Goal: Task Accomplishment & Management: Complete application form

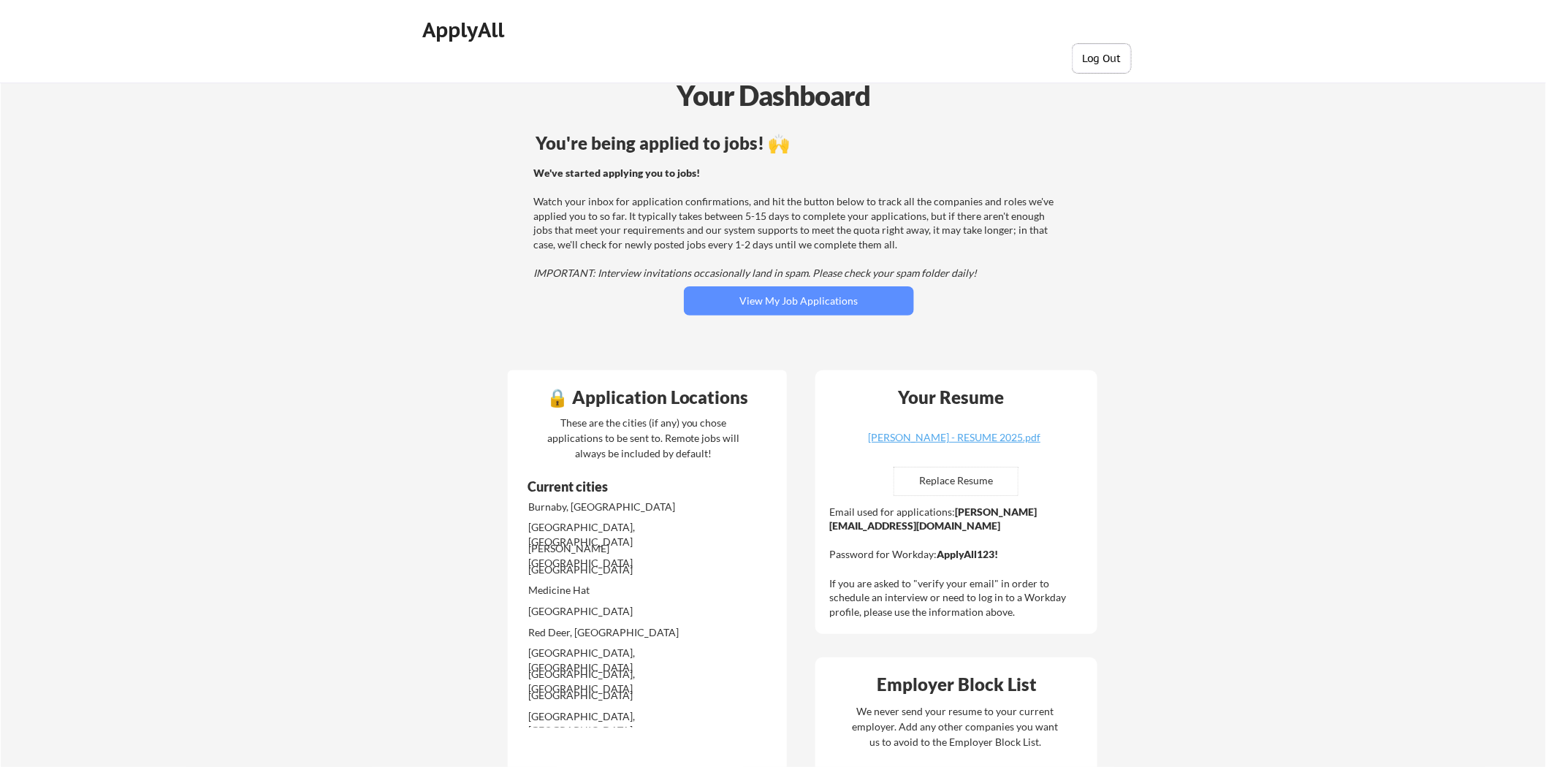
click at [1084, 57] on button "Log Out" at bounding box center [1101, 58] width 58 height 29
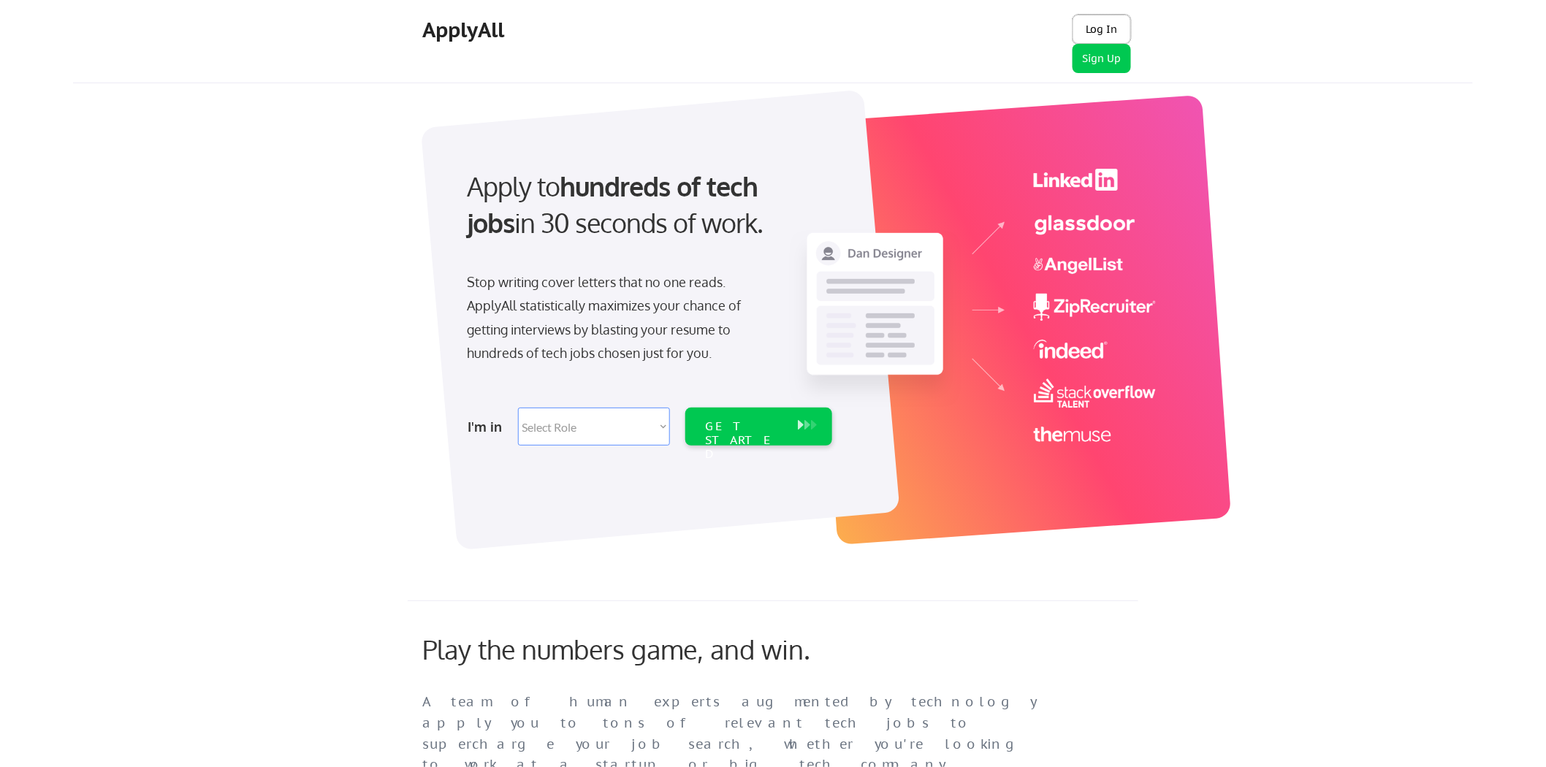
click at [1099, 25] on button "Log In" at bounding box center [1101, 29] width 58 height 29
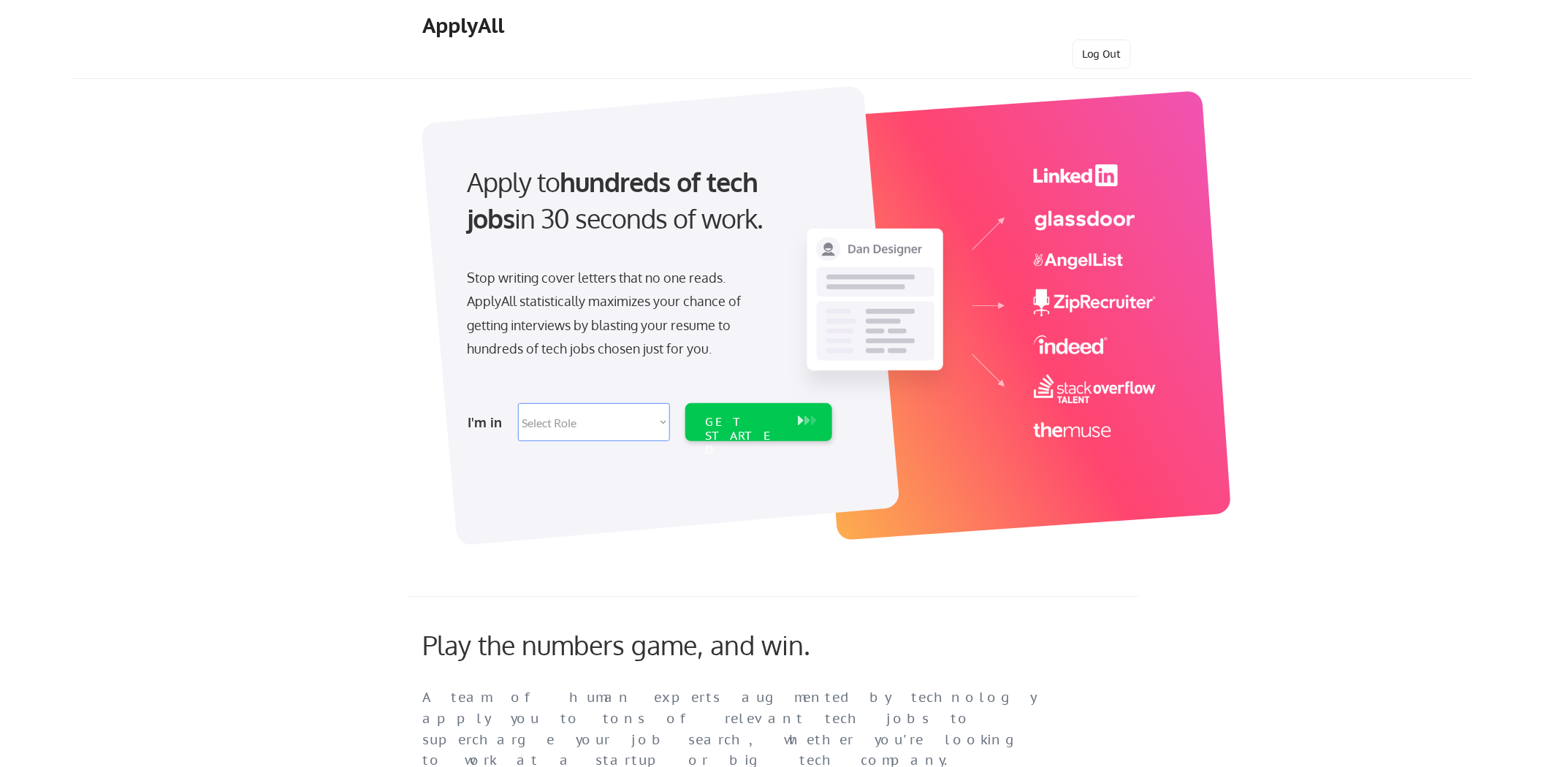
scroll to position [235, 0]
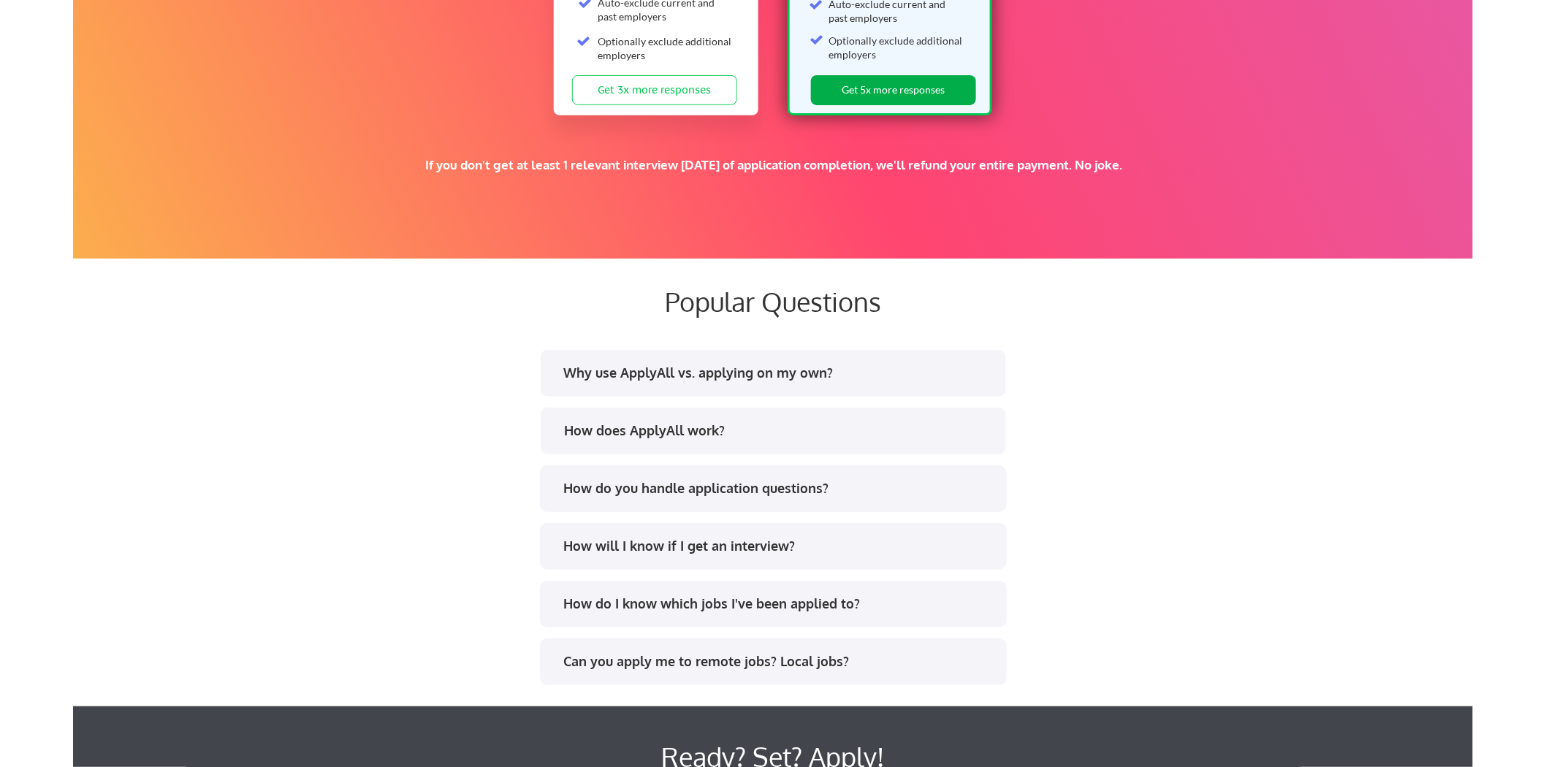
scroll to position [2354, 0]
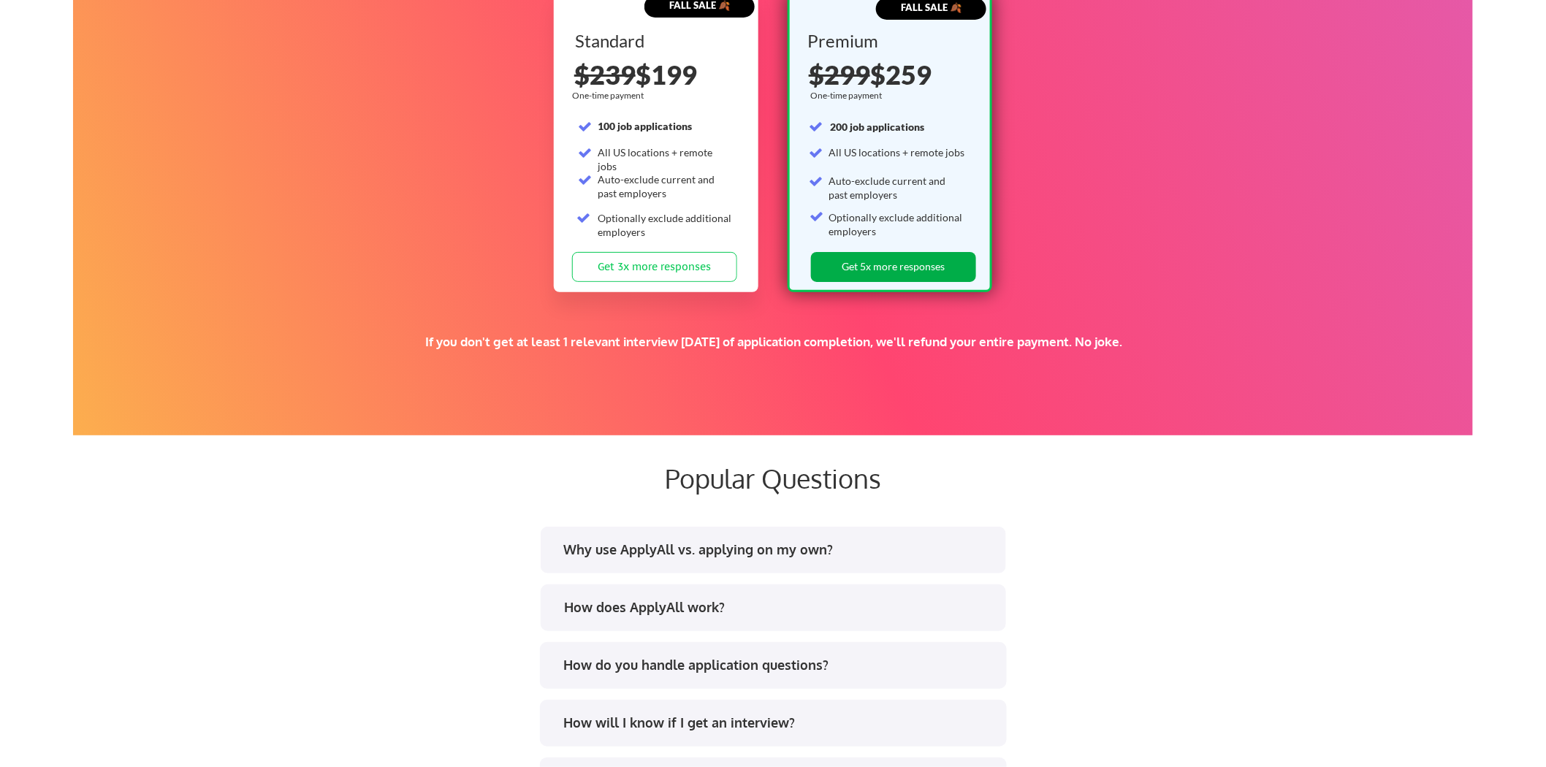
click at [918, 268] on button "Get 5x more responses" at bounding box center [893, 267] width 165 height 30
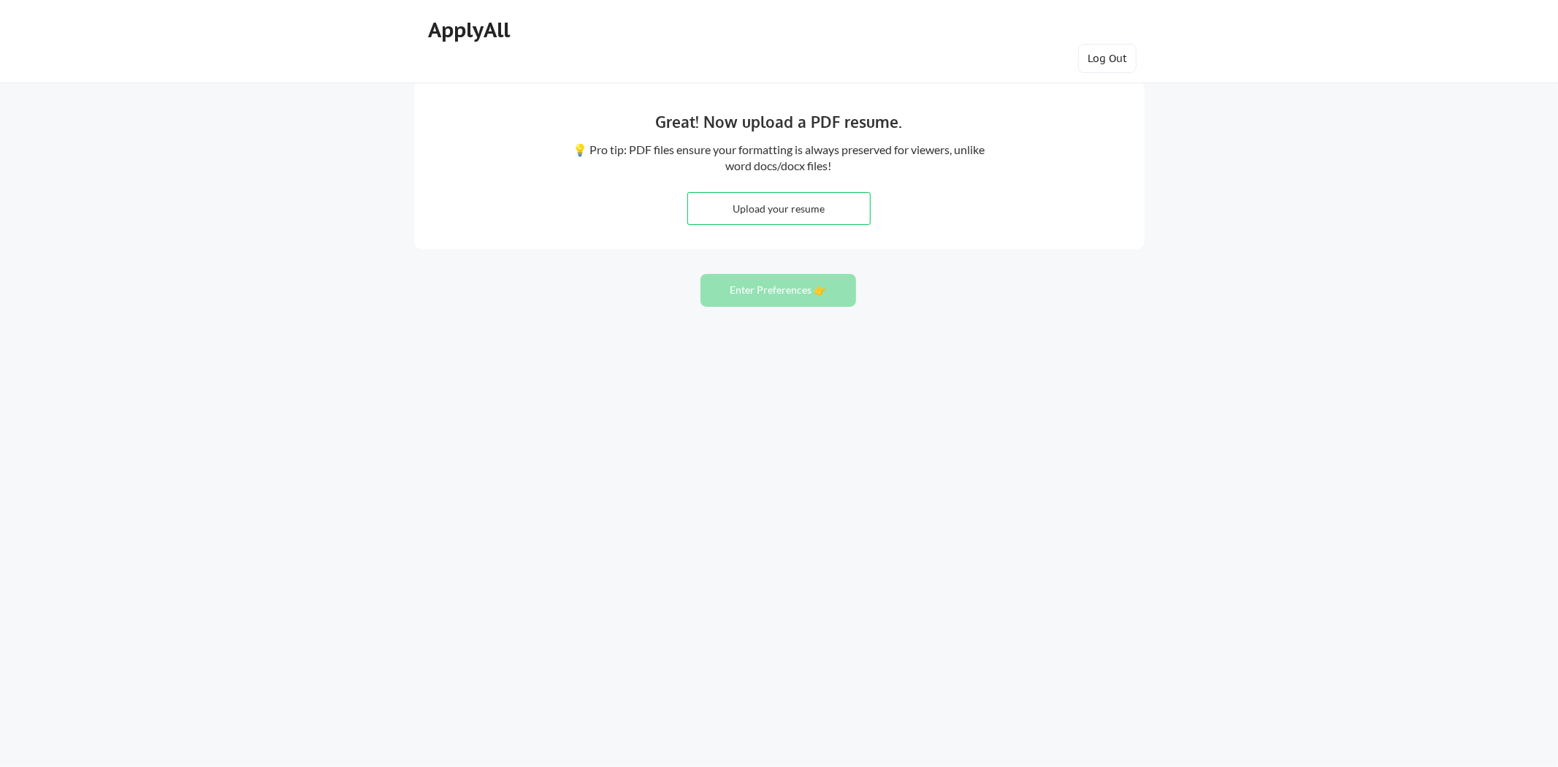
click at [793, 212] on input "file" at bounding box center [779, 208] width 182 height 31
type input "C:\fakepath\Tendo Nkuuhe Resume - Senior Business Insights Analyst.pdf"
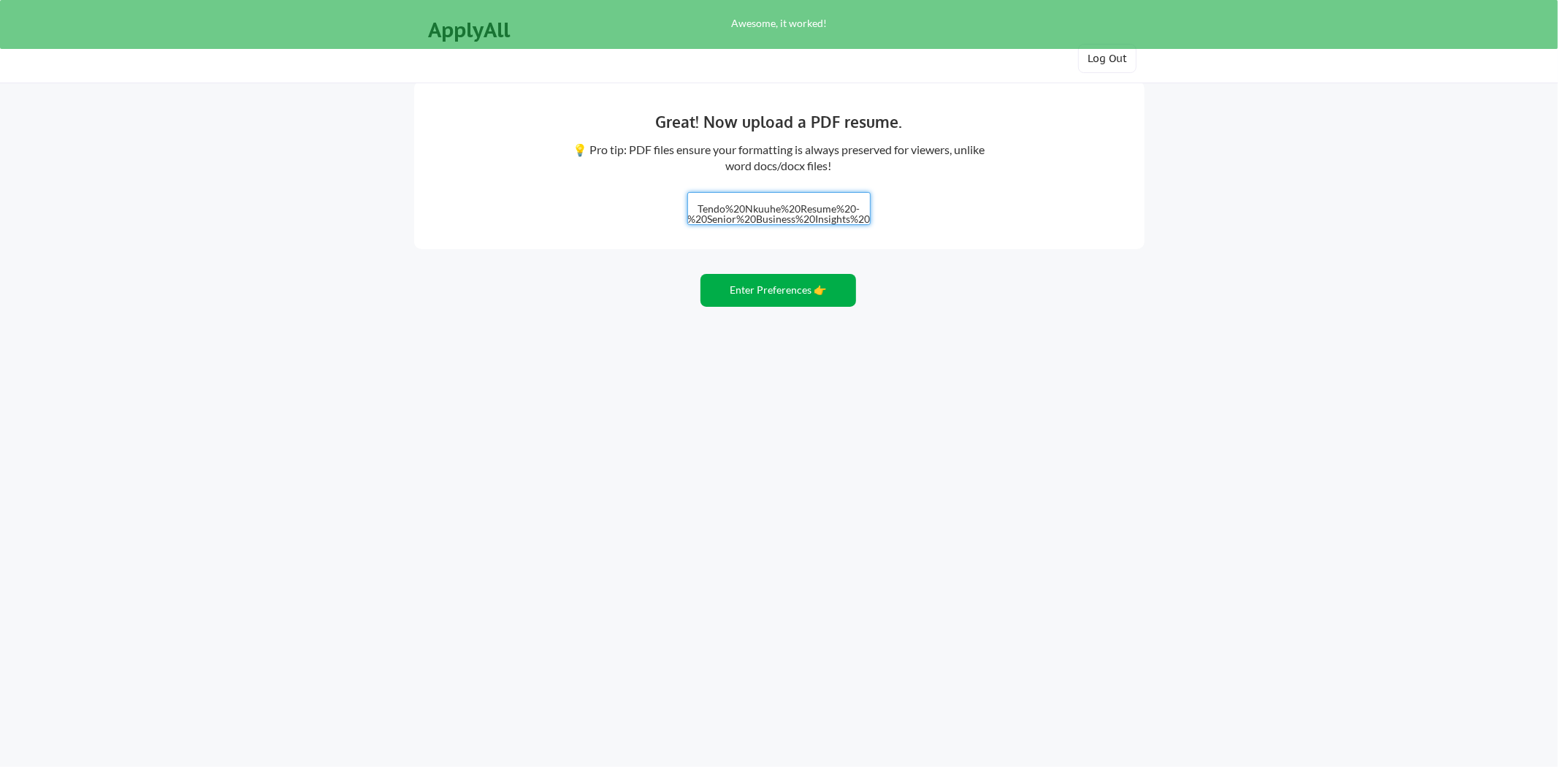
click at [822, 289] on button "Enter Preferences 👉" at bounding box center [779, 290] width 156 height 33
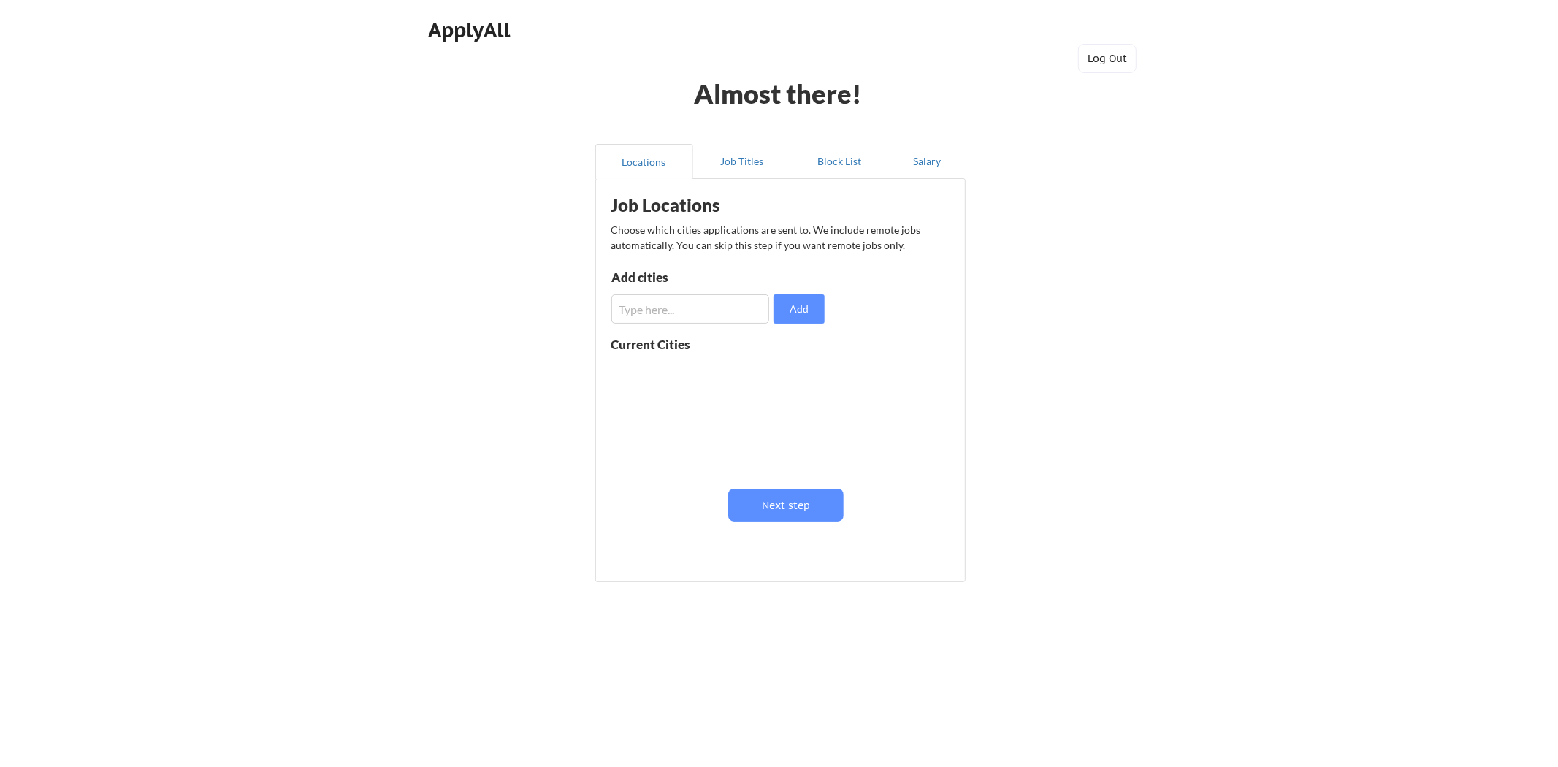
click at [701, 312] on input "input" at bounding box center [690, 308] width 159 height 29
drag, startPoint x: 811, startPoint y: 309, endPoint x: 690, endPoint y: 305, distance: 121.3
click at [690, 304] on div "Add" at bounding box center [720, 308] width 218 height 29
click at [690, 305] on input "input" at bounding box center [690, 308] width 159 height 29
type input "[GEOGRAPHIC_DATA]"
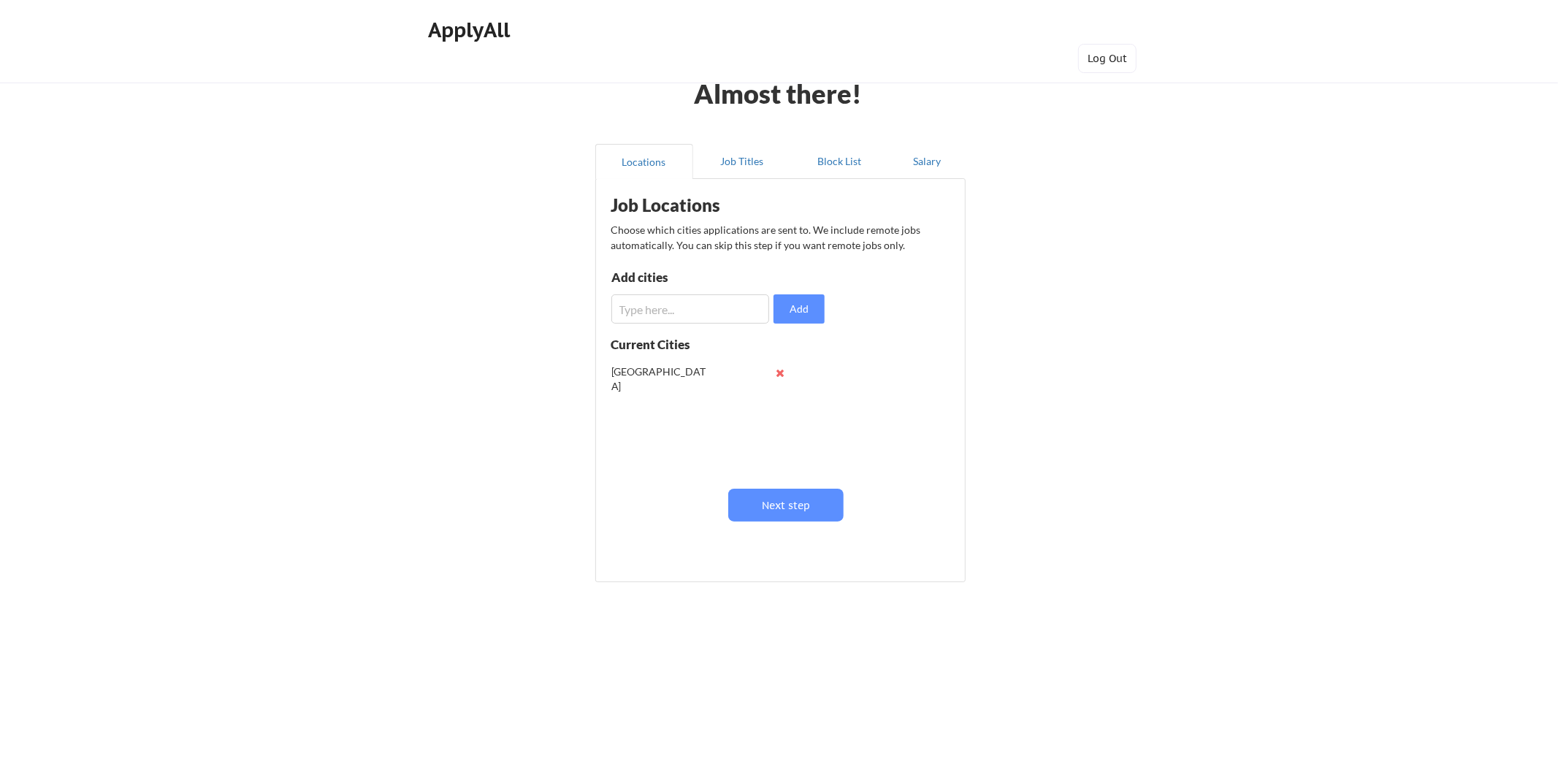
click at [682, 310] on input "input" at bounding box center [690, 308] width 159 height 29
click at [792, 501] on button "Next step" at bounding box center [786, 505] width 116 height 33
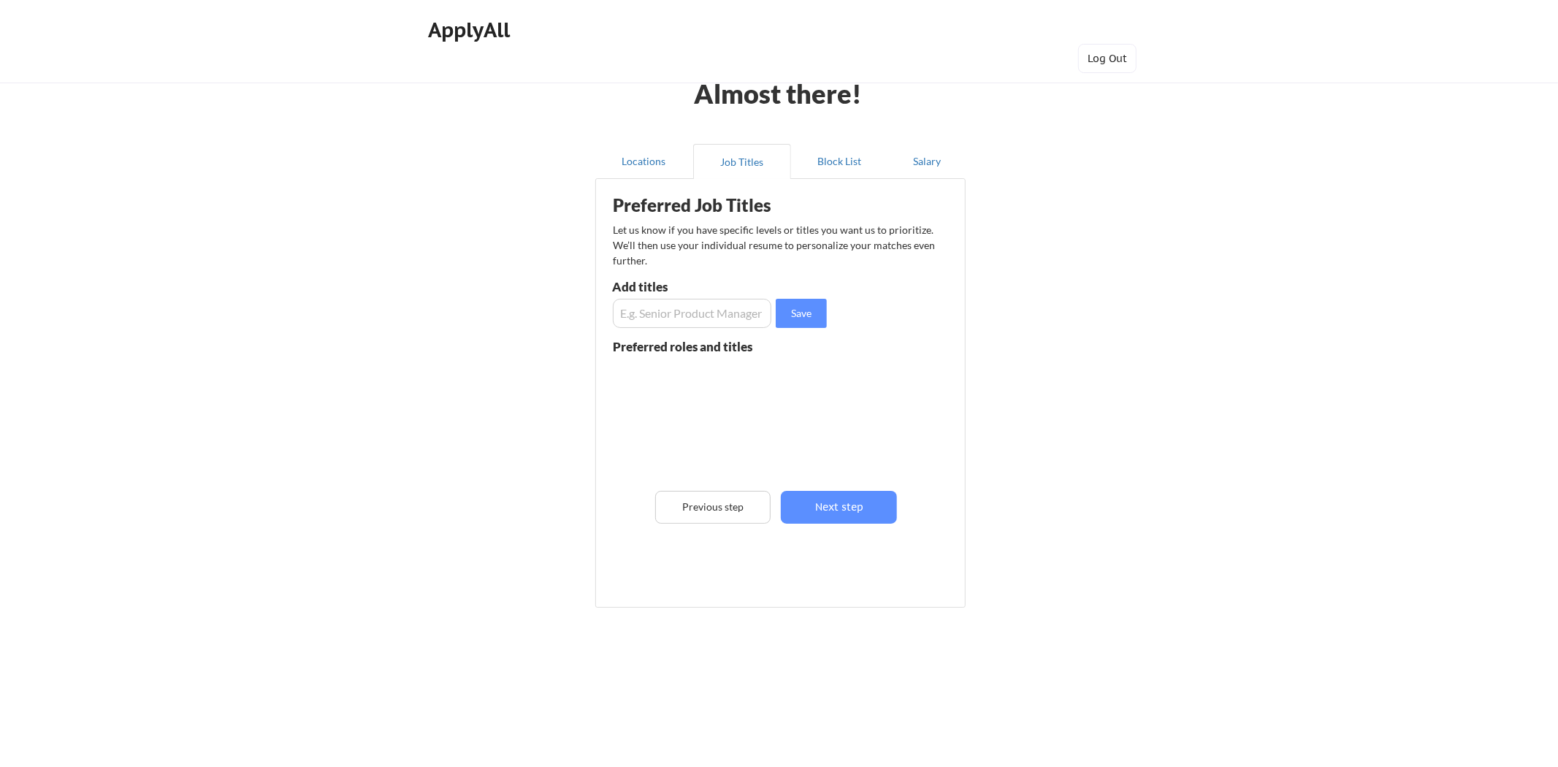
click at [721, 318] on input "input" at bounding box center [692, 313] width 159 height 29
paste input "Senior Business Insights Analyst"
type input "Senior Business Insights Analyst"
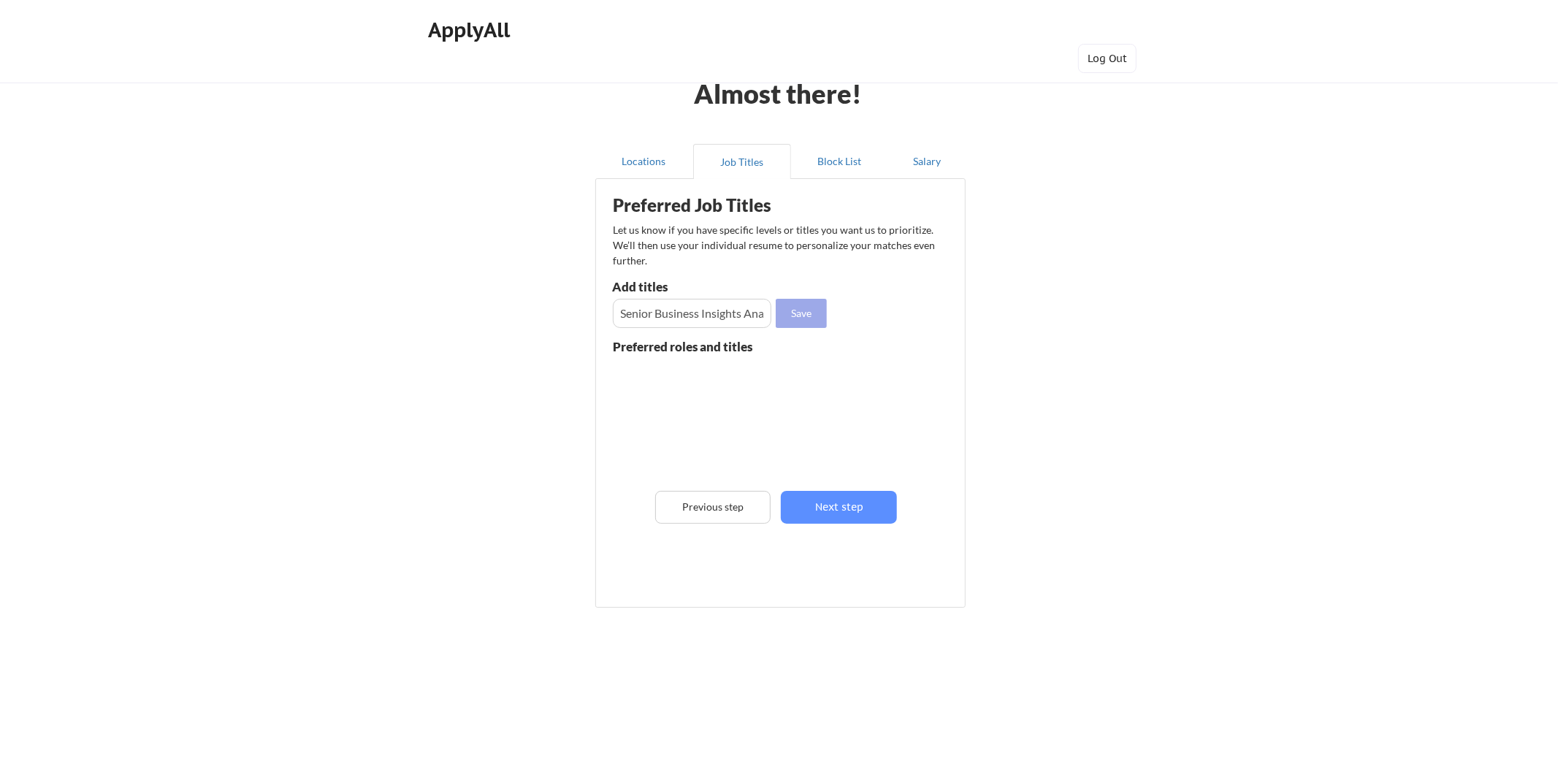
click at [806, 310] on button "Save" at bounding box center [801, 313] width 51 height 29
click at [690, 315] on input "input" at bounding box center [692, 313] width 159 height 29
paste input "Senior Data Analyst"
type input "Senior Data Analyst"
click at [809, 312] on button "Save" at bounding box center [801, 313] width 51 height 29
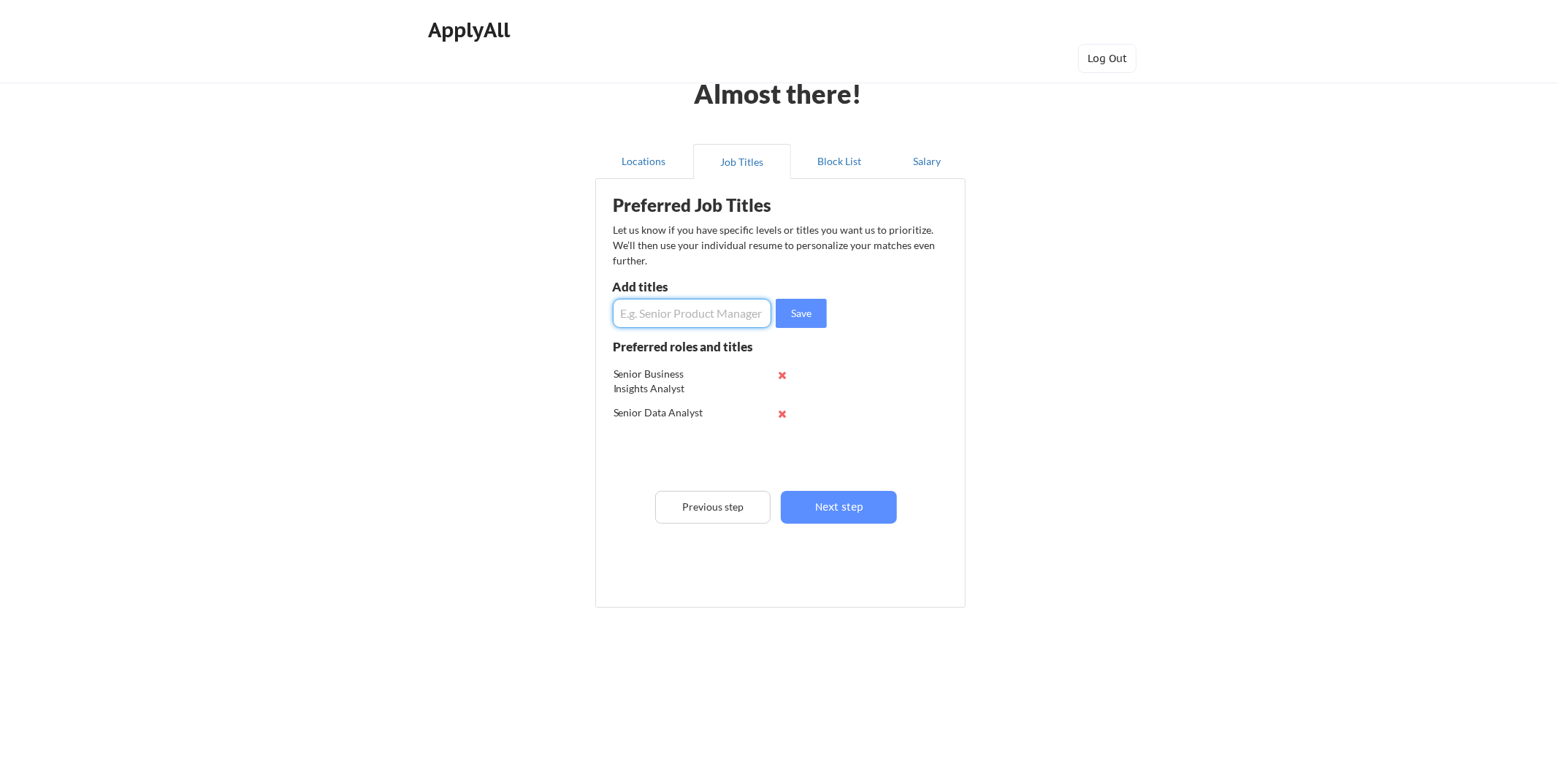
click at [678, 319] on input "input" at bounding box center [692, 313] width 159 height 29
paste input "Business Insights & Analytics Specialist"
type input "Business Insights & Analytics Specialist"
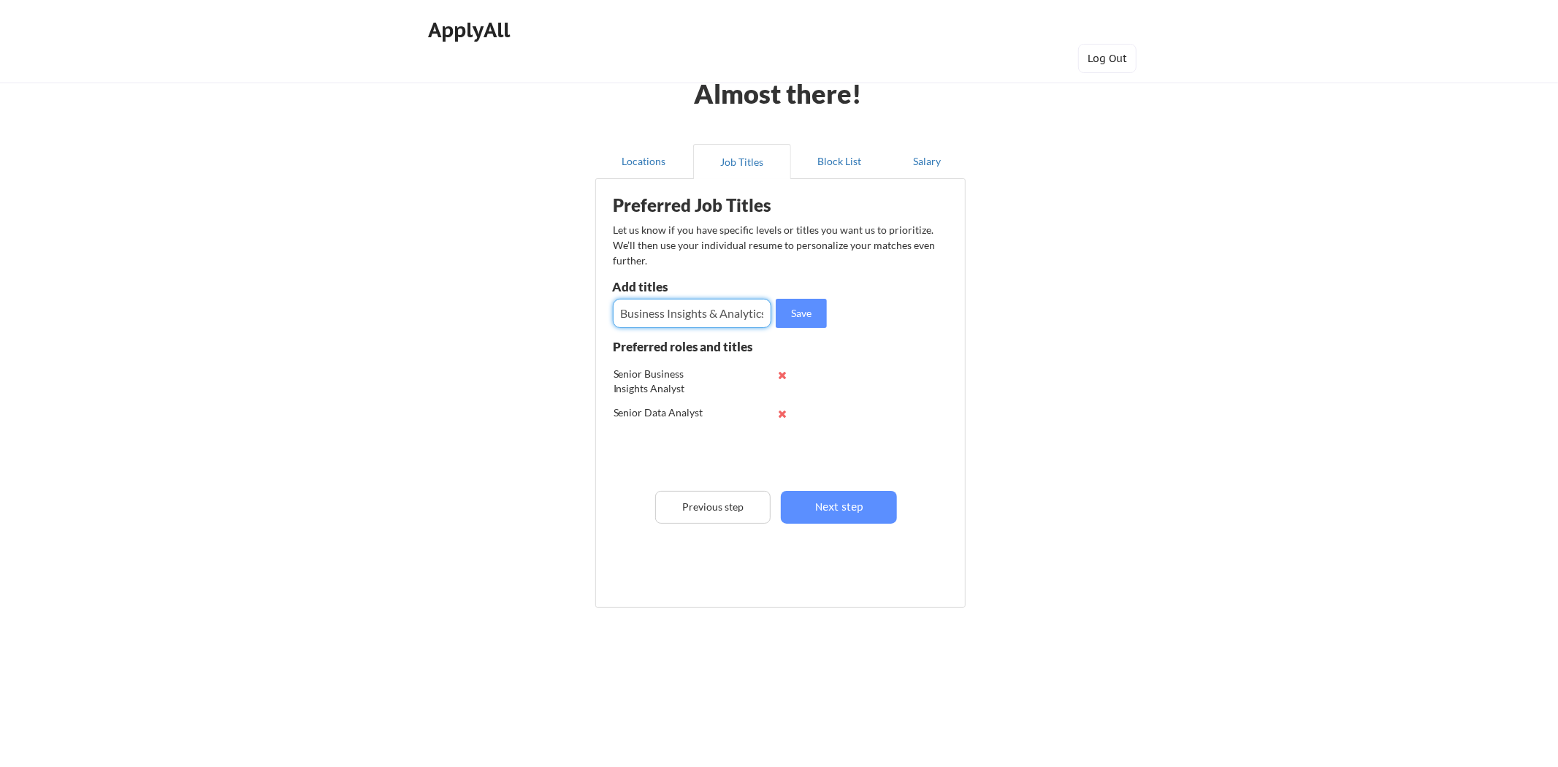
drag, startPoint x: 822, startPoint y: 316, endPoint x: 814, endPoint y: 317, distance: 7.4
click at [814, 317] on button "Save" at bounding box center [801, 313] width 51 height 29
click at [667, 318] on input "input" at bounding box center [692, 313] width 159 height 29
drag, startPoint x: 666, startPoint y: 310, endPoint x: 543, endPoint y: 305, distance: 122.9
click at [543, 305] on div "Almost there! Locations Job Titles Block List Salary Preferred Job Titles Let u…" at bounding box center [779, 383] width 1558 height 767
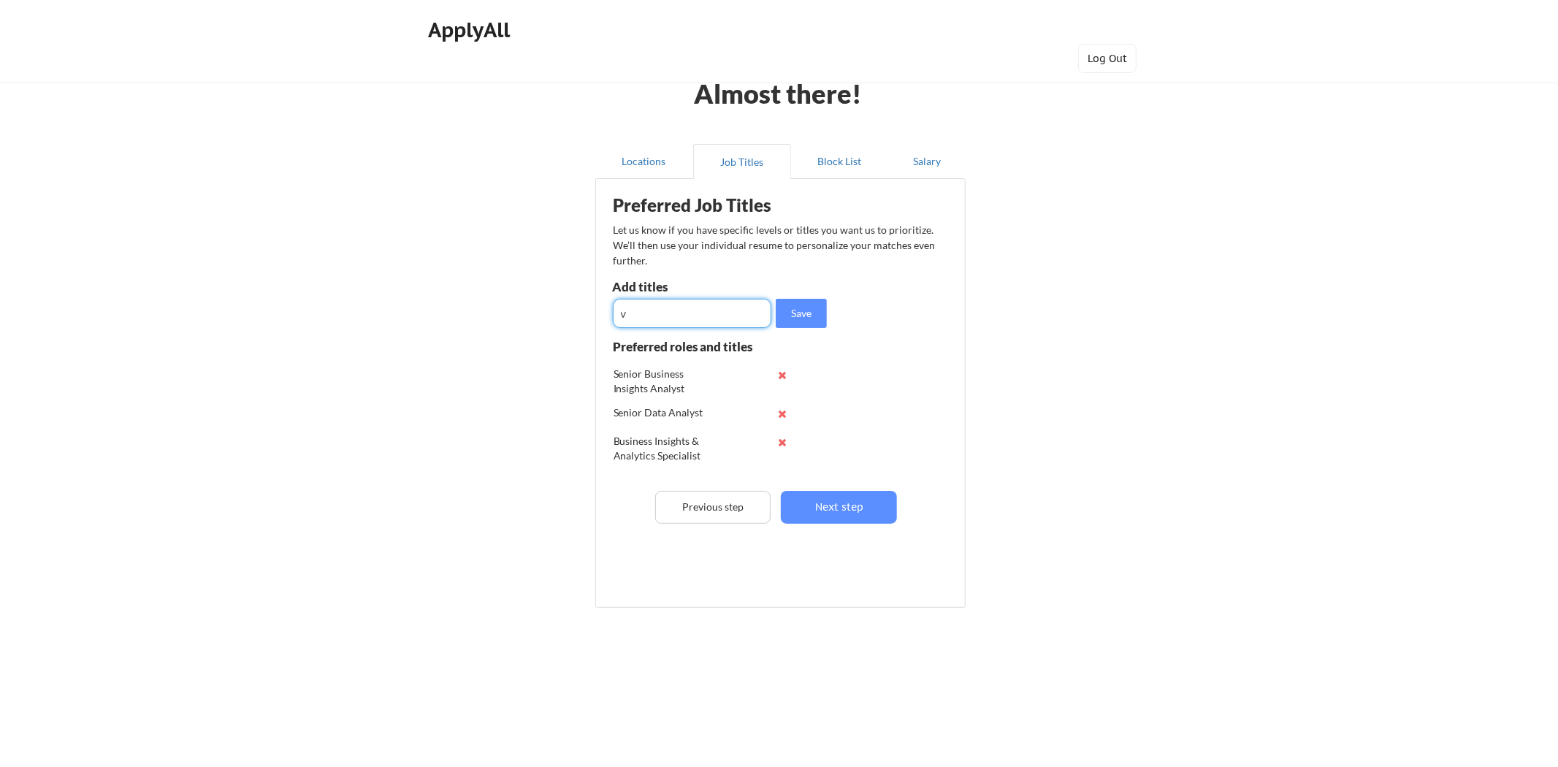
paste input "Business Intelligence"
type input "Business Intelligence Analyst"
click at [823, 315] on button "Save" at bounding box center [801, 313] width 51 height 29
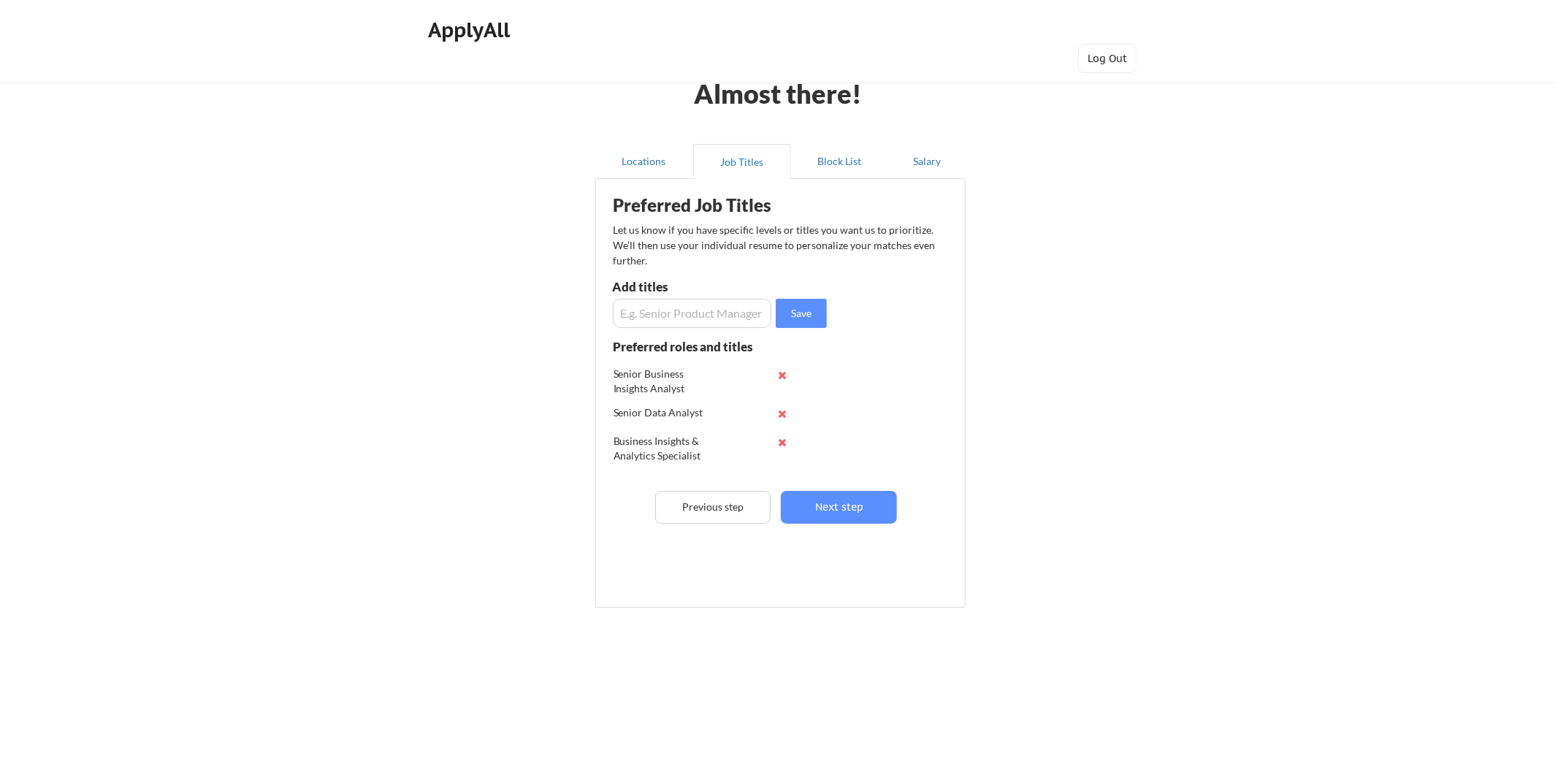
click at [698, 318] on input "input" at bounding box center [692, 313] width 159 height 29
paste input "Performance Insights Analyst"
type input "Performance Insights Analyst"
click at [811, 318] on button "Save" at bounding box center [801, 313] width 51 height 29
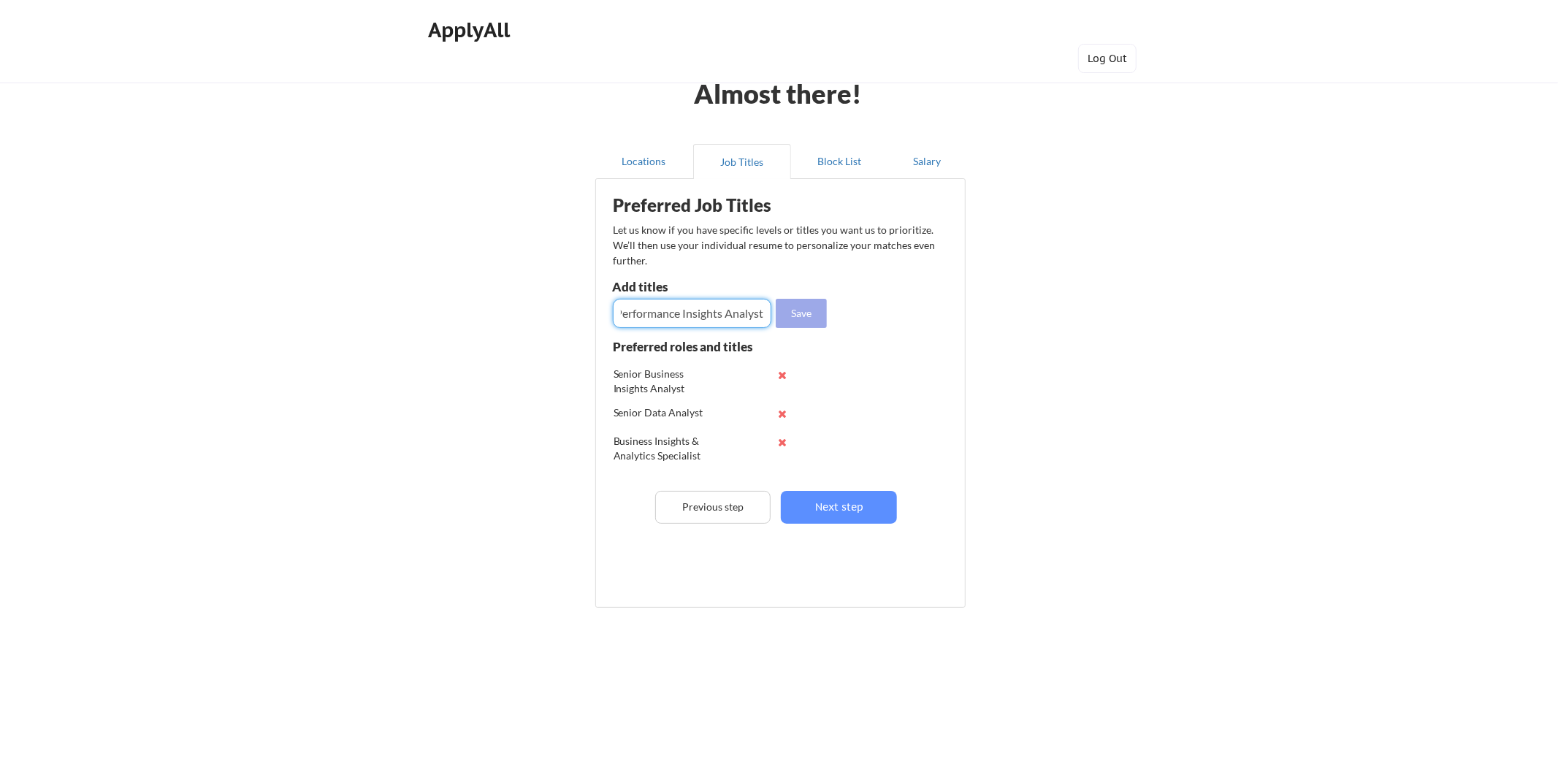
scroll to position [0, 0]
click at [677, 314] on input "input" at bounding box center [692, 313] width 159 height 29
type input "Business Intelligence Consultant"
click at [798, 310] on button "Save" at bounding box center [801, 313] width 51 height 29
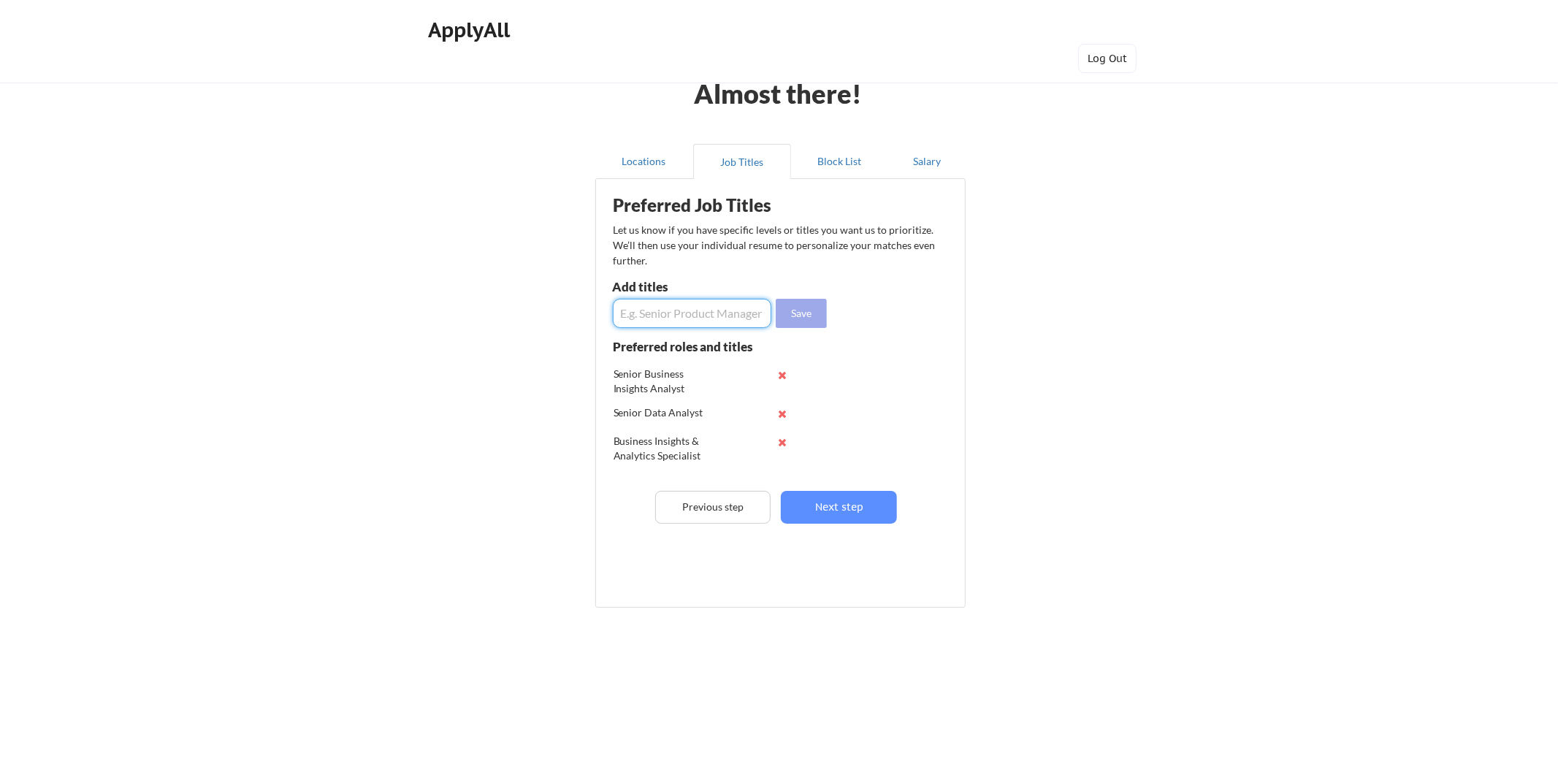
scroll to position [0, 0]
click at [652, 327] on input "input" at bounding box center [692, 313] width 159 height 29
paste input "Senior Analyst, Business Intelligence and Analytics"
type input "Senior Analyst, Business Intelligence and Analytics"
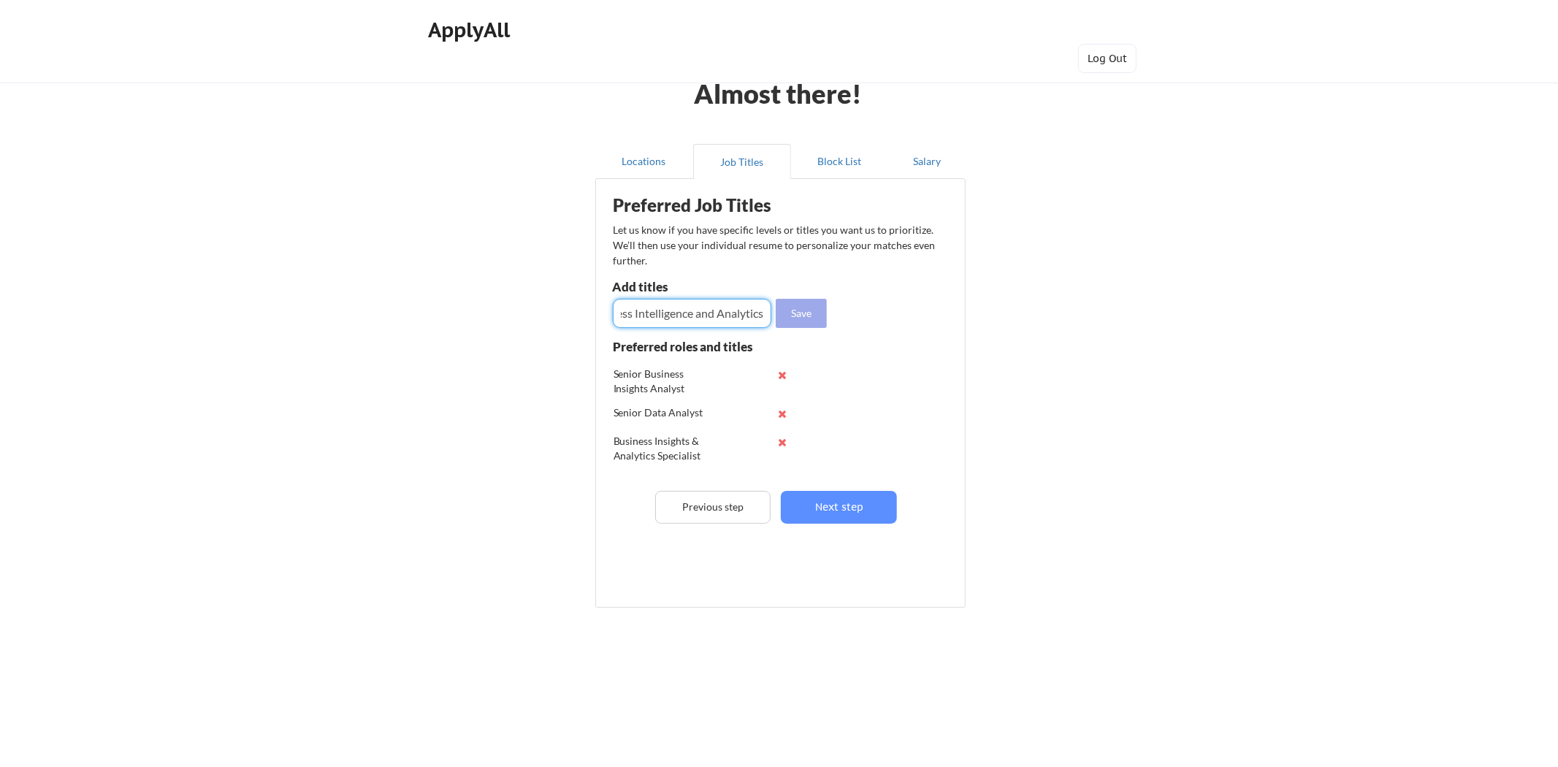
click at [814, 314] on button "Save" at bounding box center [801, 313] width 51 height 29
click at [688, 307] on input "input" at bounding box center [692, 313] width 159 height 29
paste input "Senior BI Analyst"
type input "Senior BI Analyst"
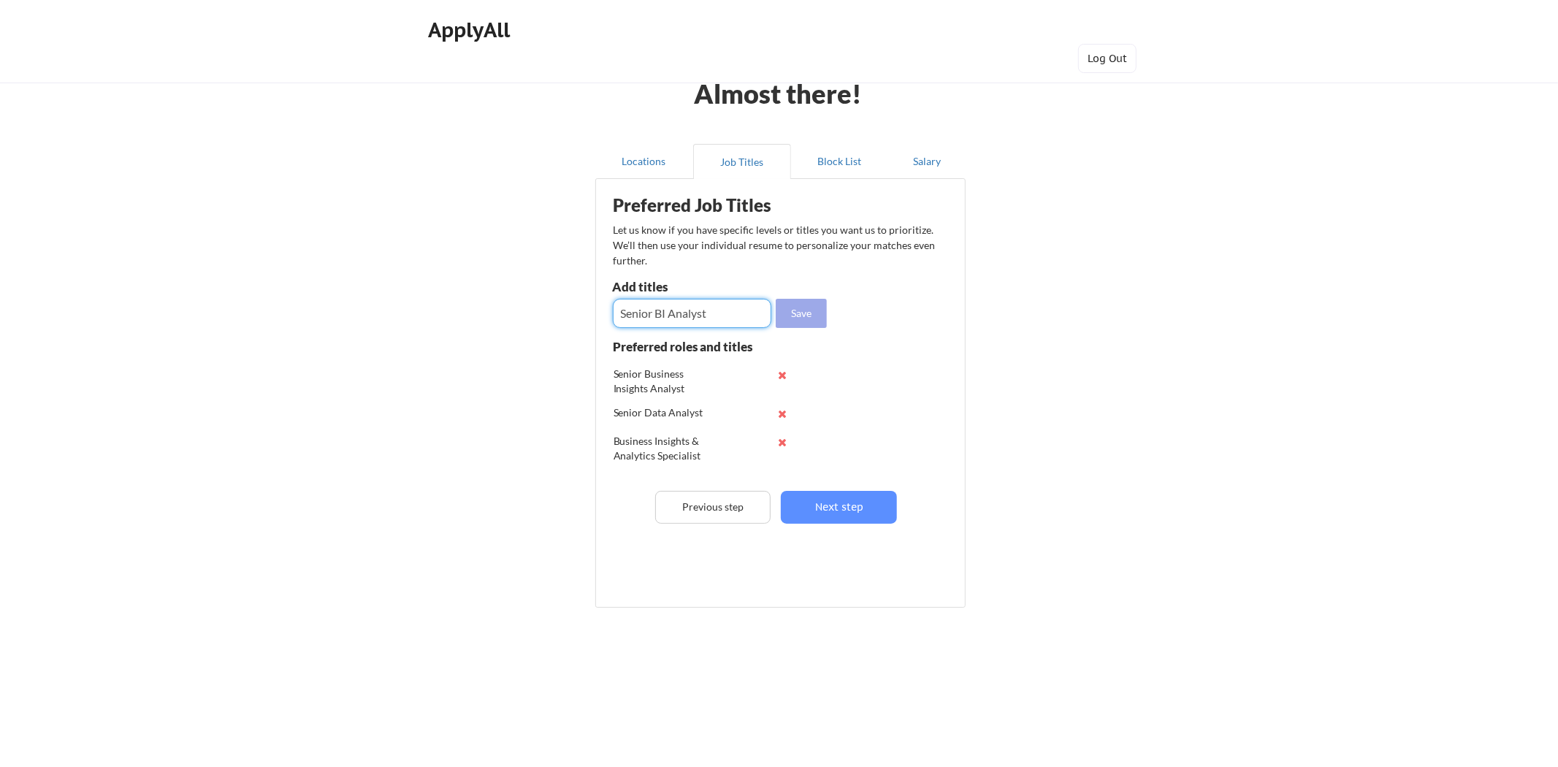
click at [809, 314] on button "Save" at bounding box center [801, 313] width 51 height 29
click at [691, 297] on div "Add titles" at bounding box center [691, 289] width 156 height 18
click at [689, 309] on input "input" at bounding box center [692, 313] width 159 height 29
paste input "Manager Business Intelligence & Reporting"
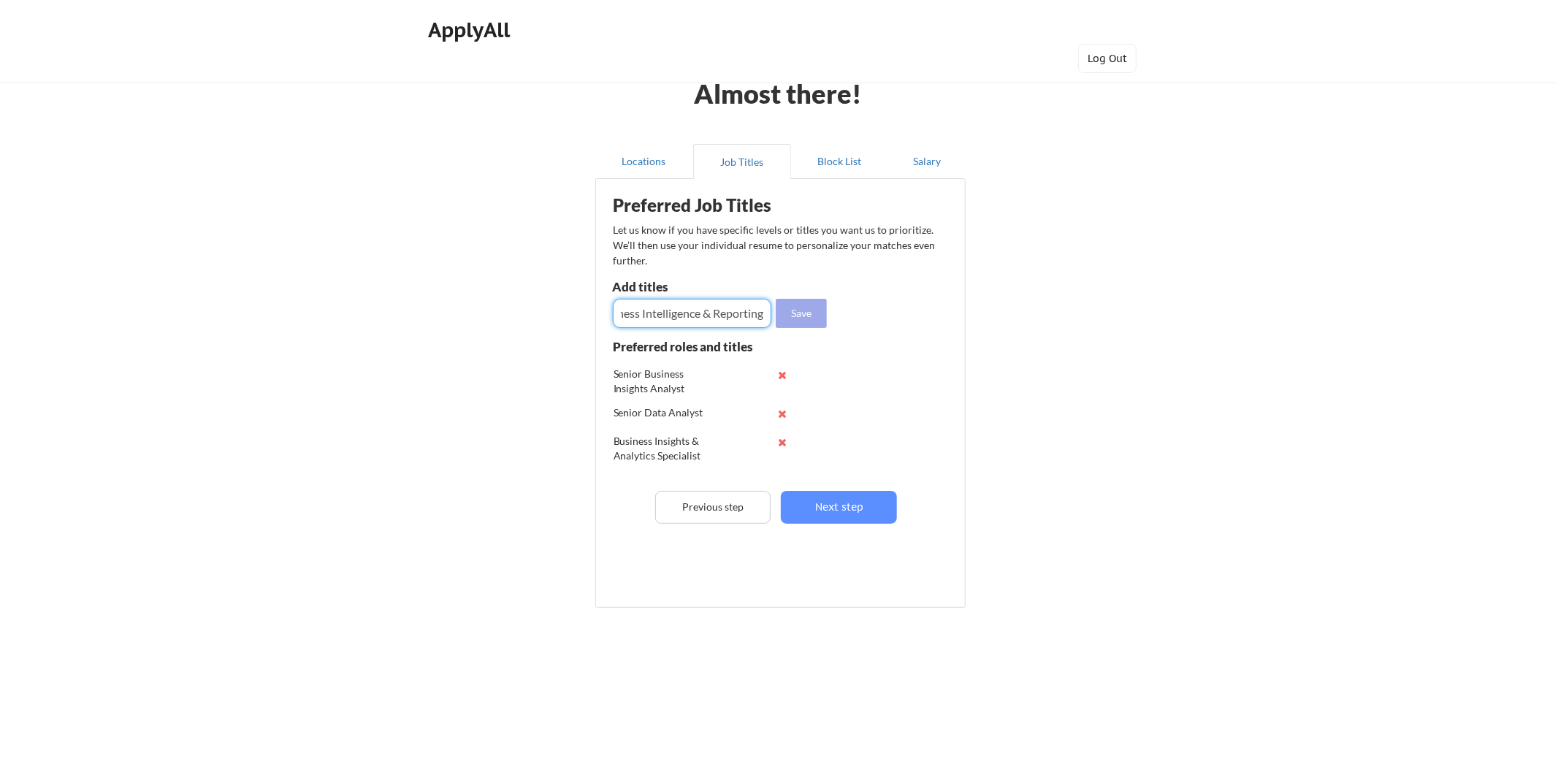
type input "Manager Business Intelligence & Reporting"
click at [802, 311] on button "Save" at bounding box center [801, 313] width 51 height 29
click at [688, 316] on input "input" at bounding box center [692, 313] width 159 height 29
paste input "Senior Analyst, Business Analytics"
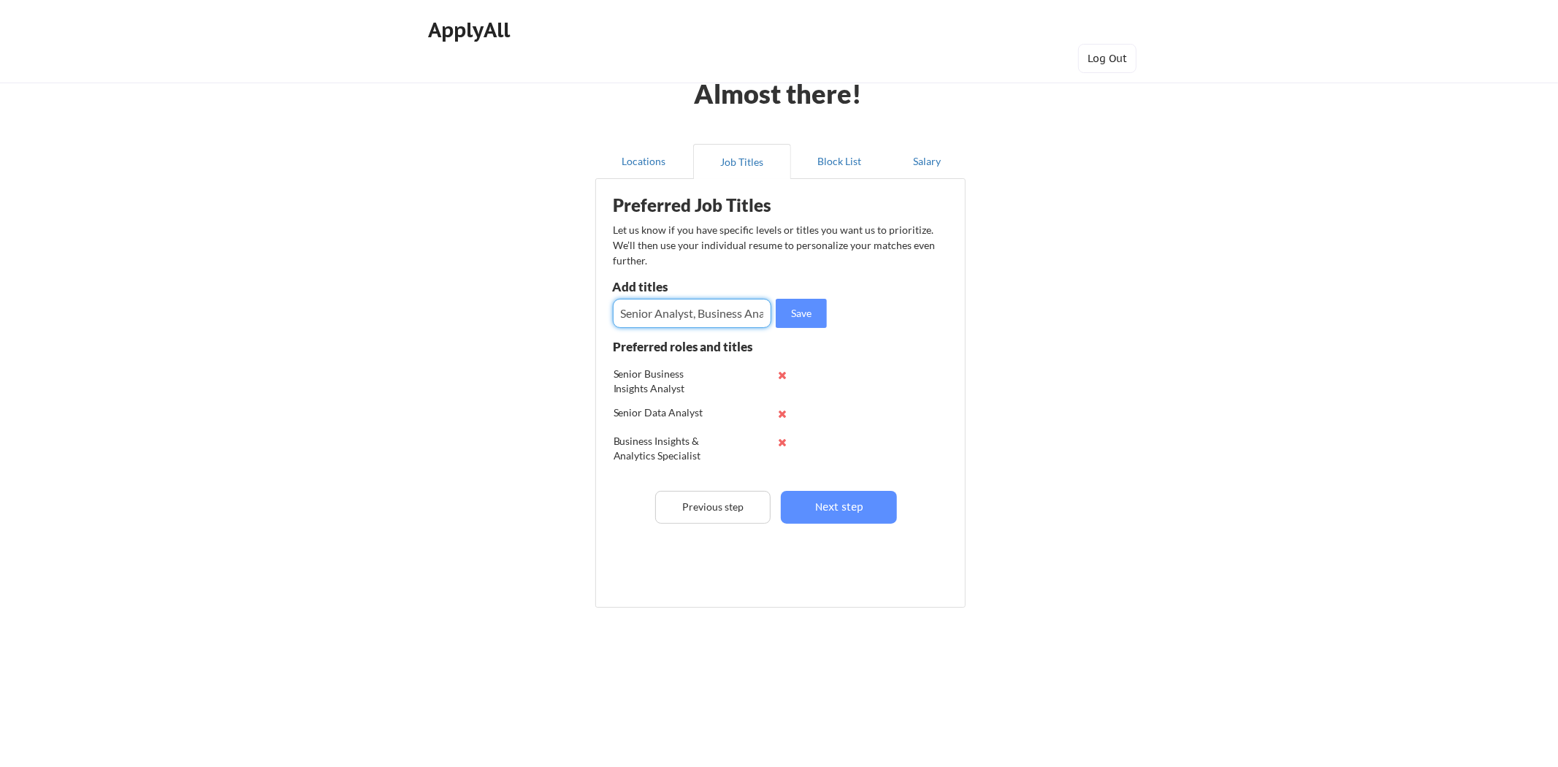
scroll to position [0, 30]
type input "Senior Analyst, Business Analytics"
click at [798, 318] on button "Save" at bounding box center [801, 313] width 51 height 29
click at [682, 314] on input "input" at bounding box center [692, 313] width 159 height 29
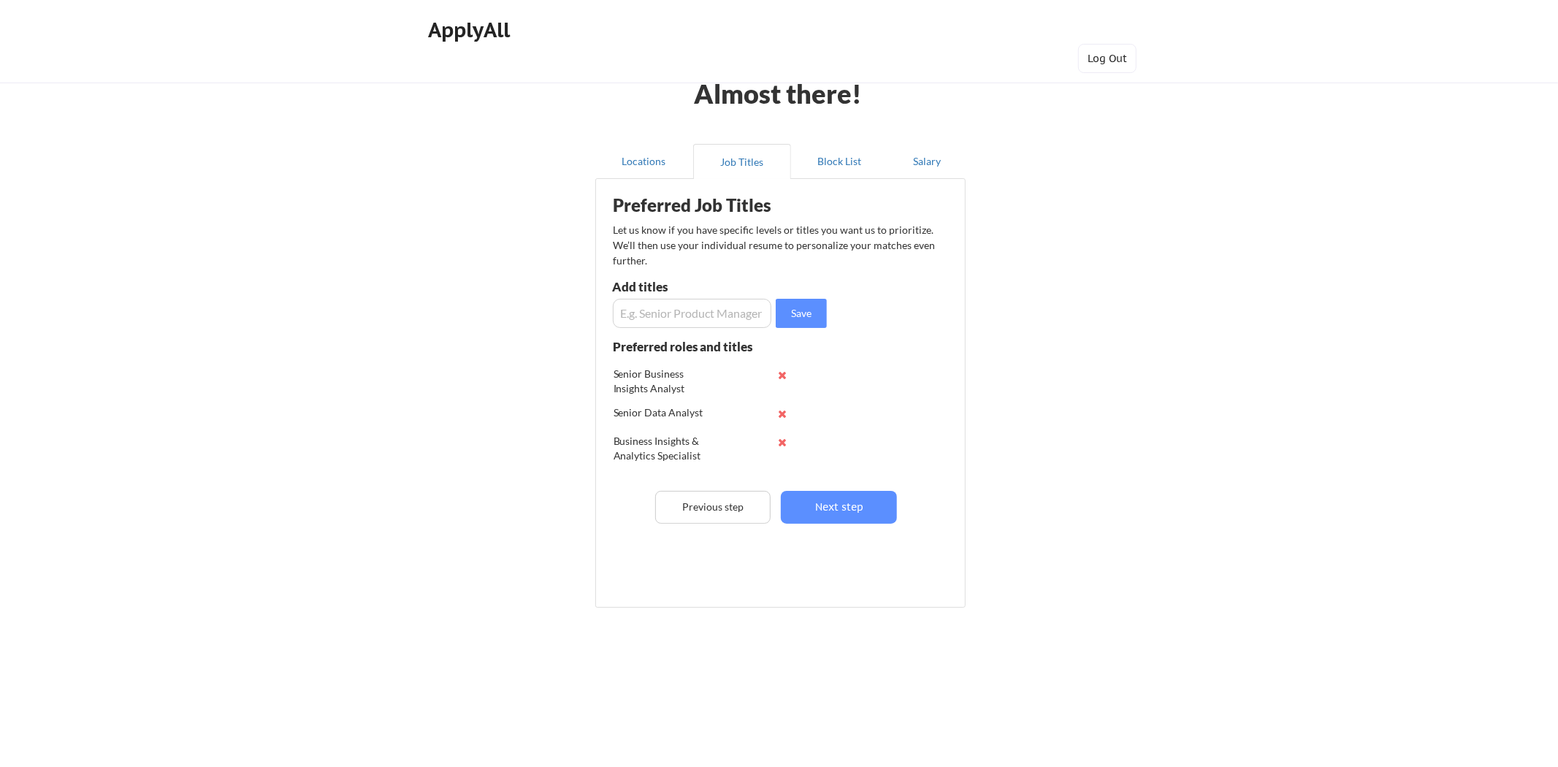
paste input "Senior Business Intelligence Specialist"
type input "Senior Business Intelligence Specialist"
click at [874, 499] on button "Next step" at bounding box center [839, 507] width 116 height 33
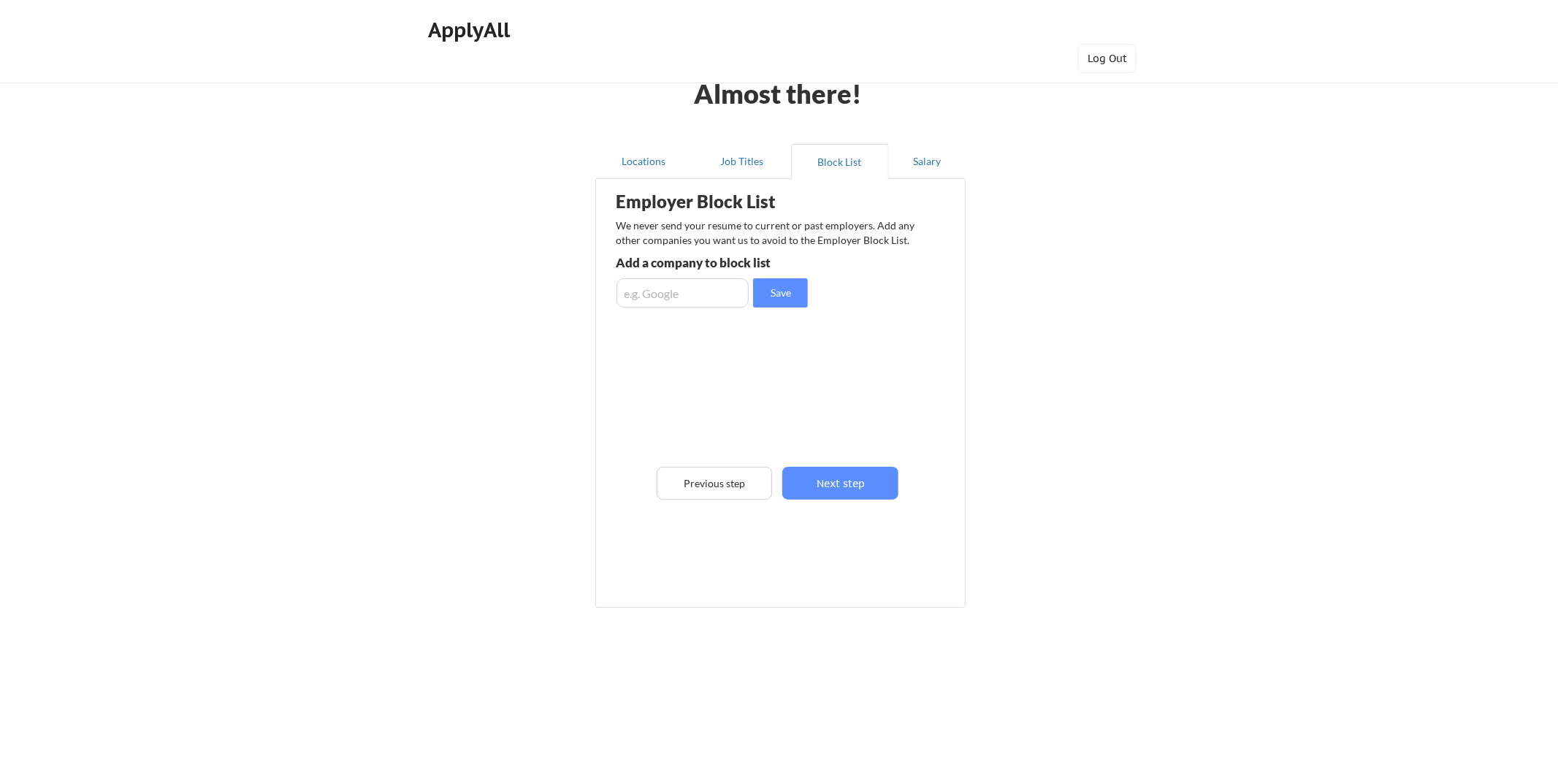
click at [709, 304] on input "input" at bounding box center [683, 292] width 133 height 29
type input "TD Bank"
click at [784, 302] on button "Save" at bounding box center [780, 292] width 55 height 29
click at [829, 484] on button "Next step" at bounding box center [840, 483] width 116 height 33
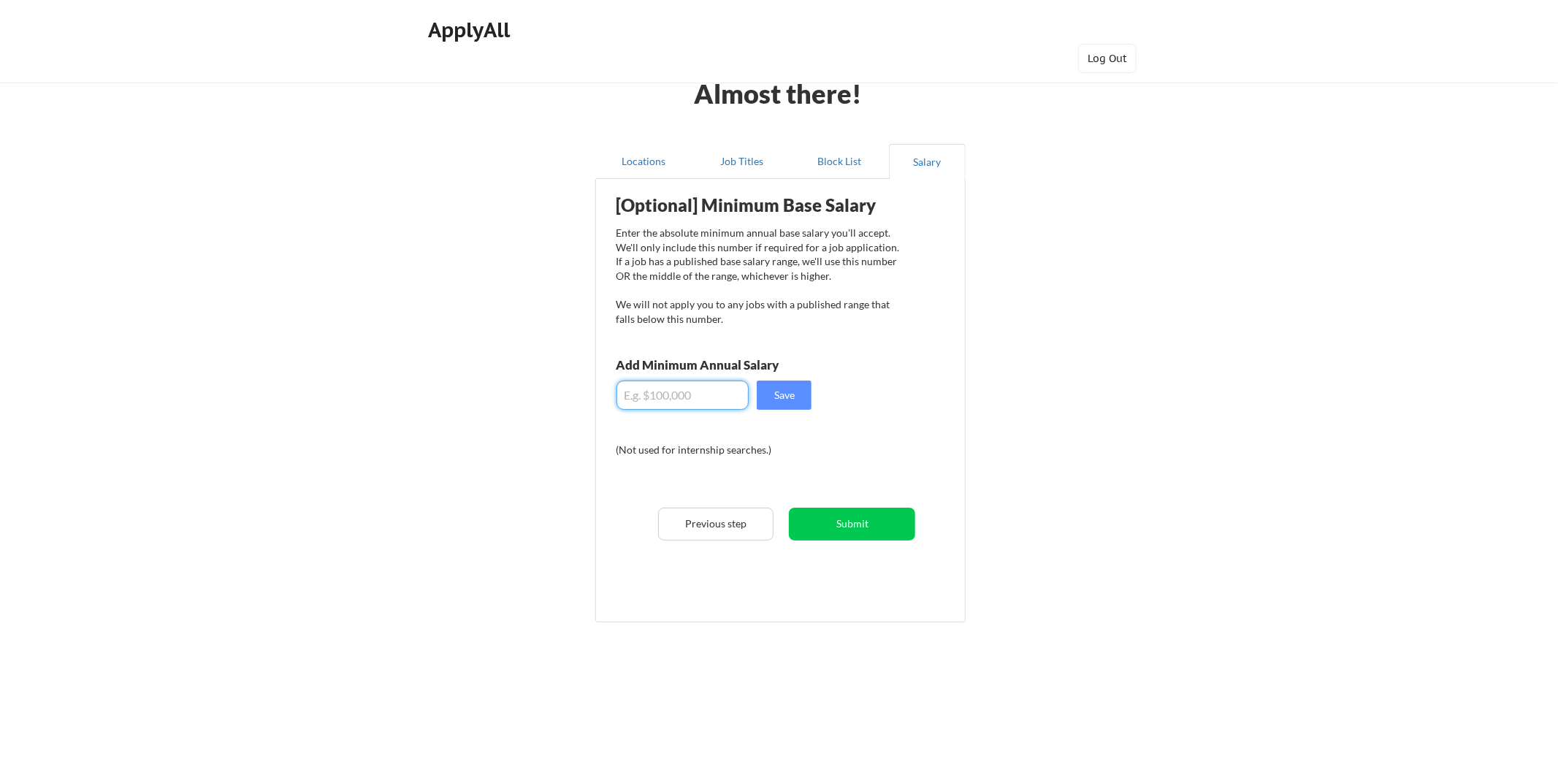
click at [714, 396] on input "input" at bounding box center [683, 395] width 133 height 29
click at [673, 397] on input "input" at bounding box center [683, 395] width 133 height 29
type input "$90,000"
click at [780, 403] on button "Save" at bounding box center [784, 395] width 55 height 29
click at [826, 512] on button "Submit" at bounding box center [852, 524] width 126 height 33
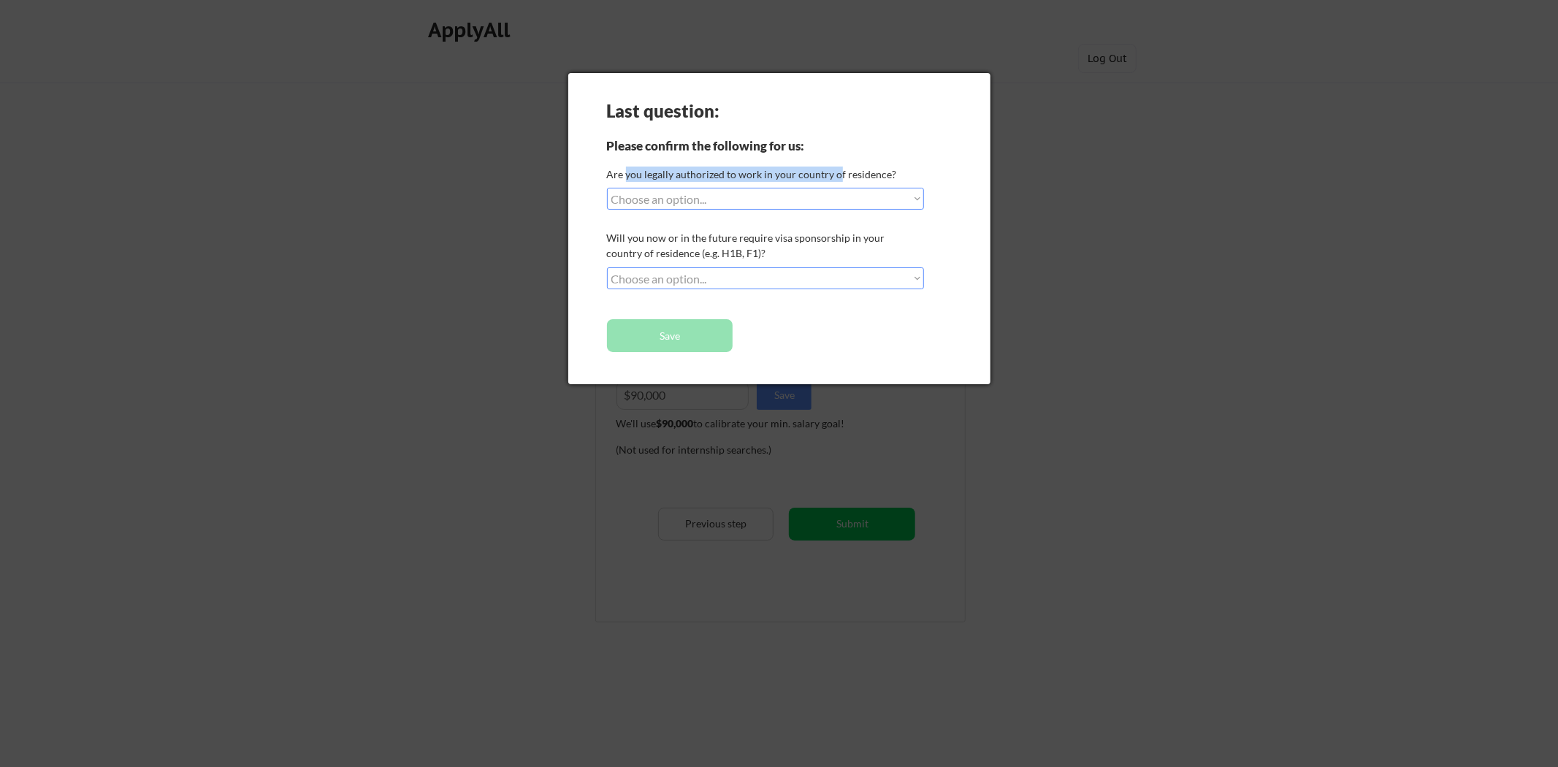
drag, startPoint x: 625, startPoint y: 172, endPoint x: 838, endPoint y: 175, distance: 212.6
click at [837, 175] on div "Are you legally authorized to work in your country of residence?" at bounding box center [764, 174] width 314 height 15
click at [841, 178] on div "Are you legally authorized to work in your country of residence?" at bounding box center [764, 174] width 314 height 15
click at [837, 196] on select "Choose an option... Yes, I am a US Citizen Yes, I am a Canadian Citizen Yes, I …" at bounding box center [766, 199] width 318 height 22
select select ""yes__i_am_a_canadian_citizen""
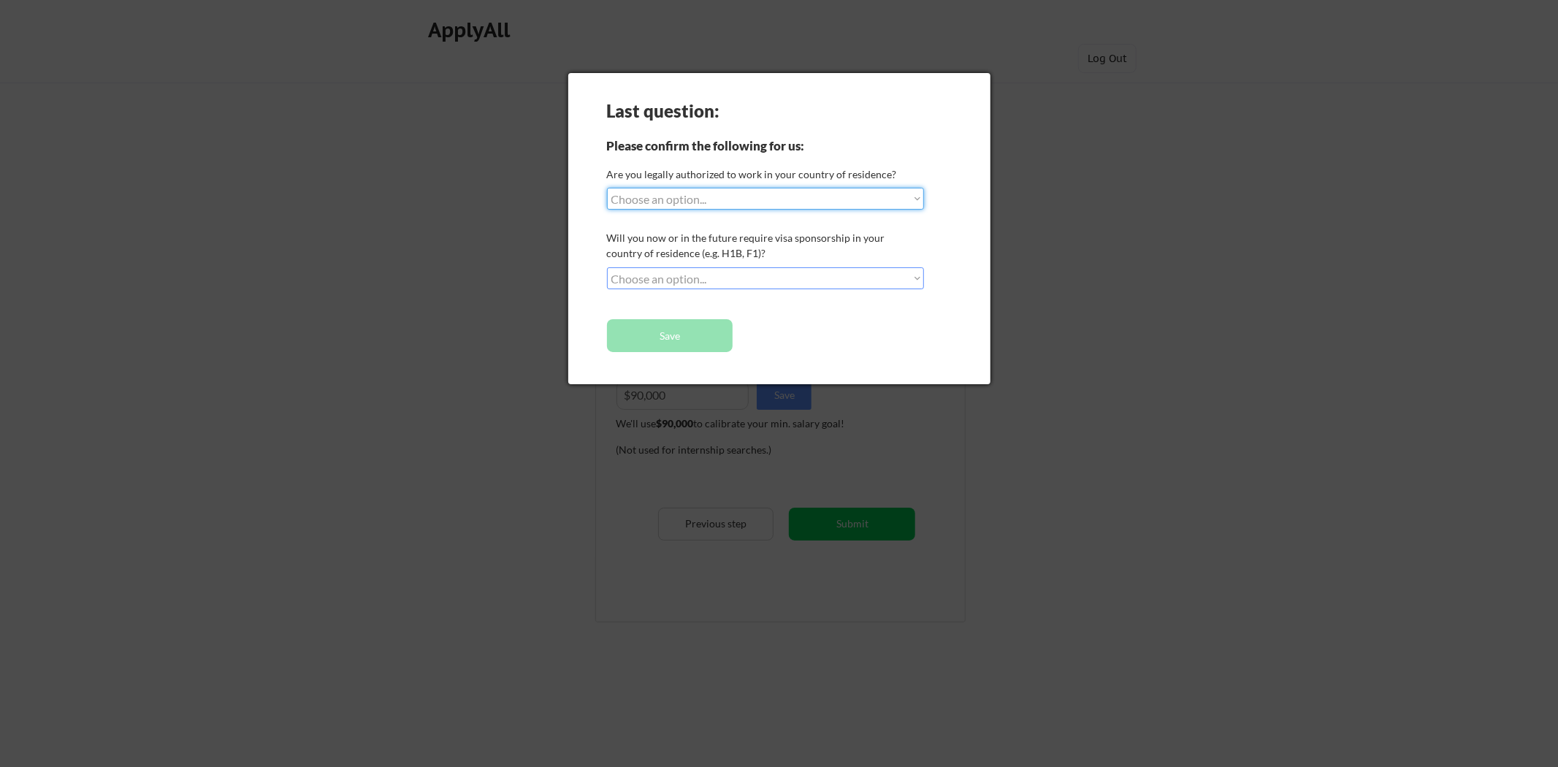
click at [607, 188] on select "Choose an option... Yes, I am a US Citizen Yes, I am a Canadian Citizen Yes, I …" at bounding box center [766, 199] width 318 height 22
click at [779, 261] on div "Last question: Please confirm the following for us: Are you legally authorized …" at bounding box center [779, 228] width 422 height 311
click at [764, 275] on select "Choose an option... No, I will not need sponsorship Yes, I will need sponsorship" at bounding box center [766, 278] width 318 height 22
select select ""no__i_will_not_need_sponsorship""
click at [607, 267] on select "Choose an option... No, I will not need sponsorship Yes, I will need sponsorship" at bounding box center [766, 278] width 318 height 22
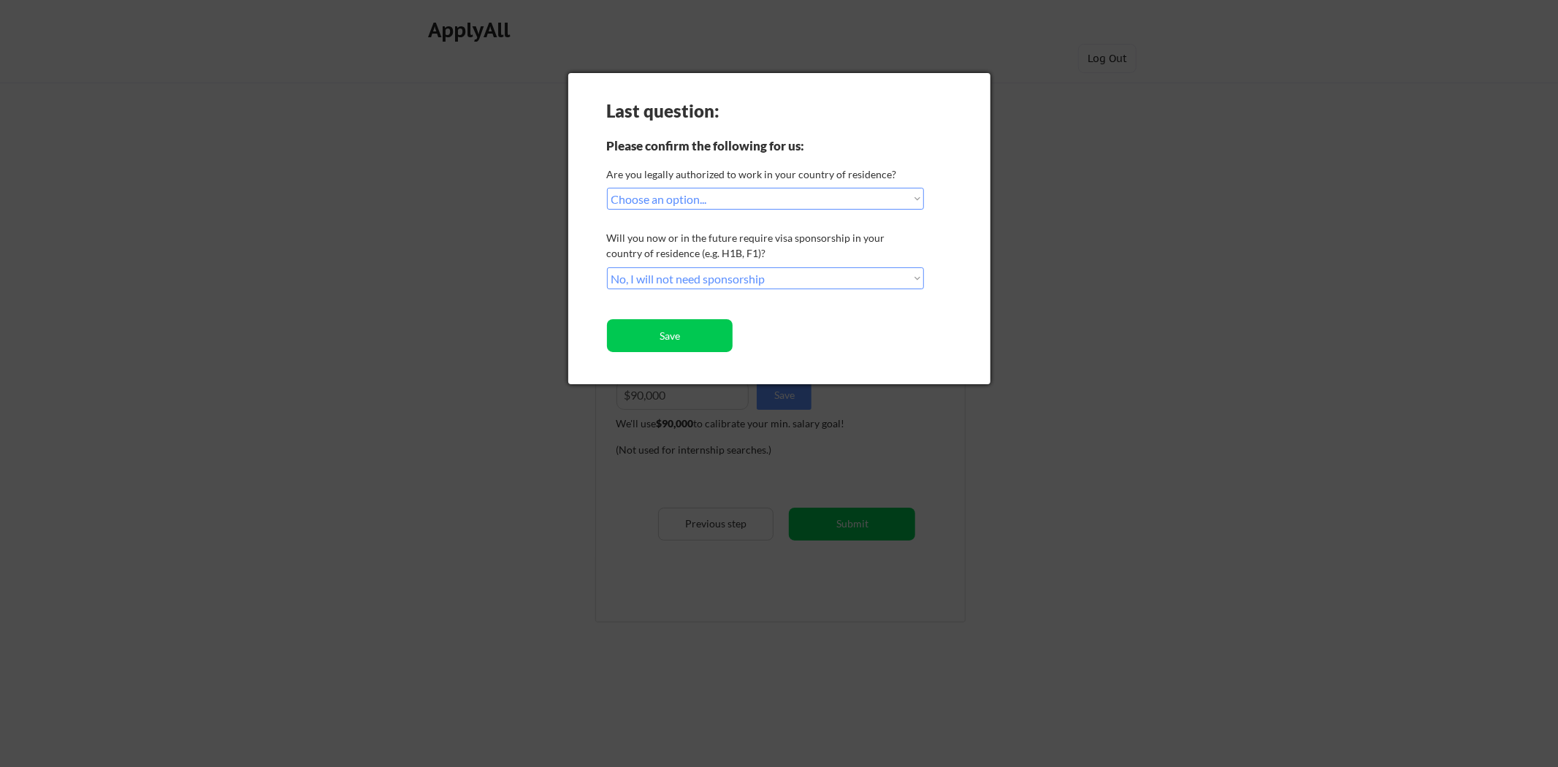
click at [696, 343] on button "Save" at bounding box center [670, 335] width 126 height 33
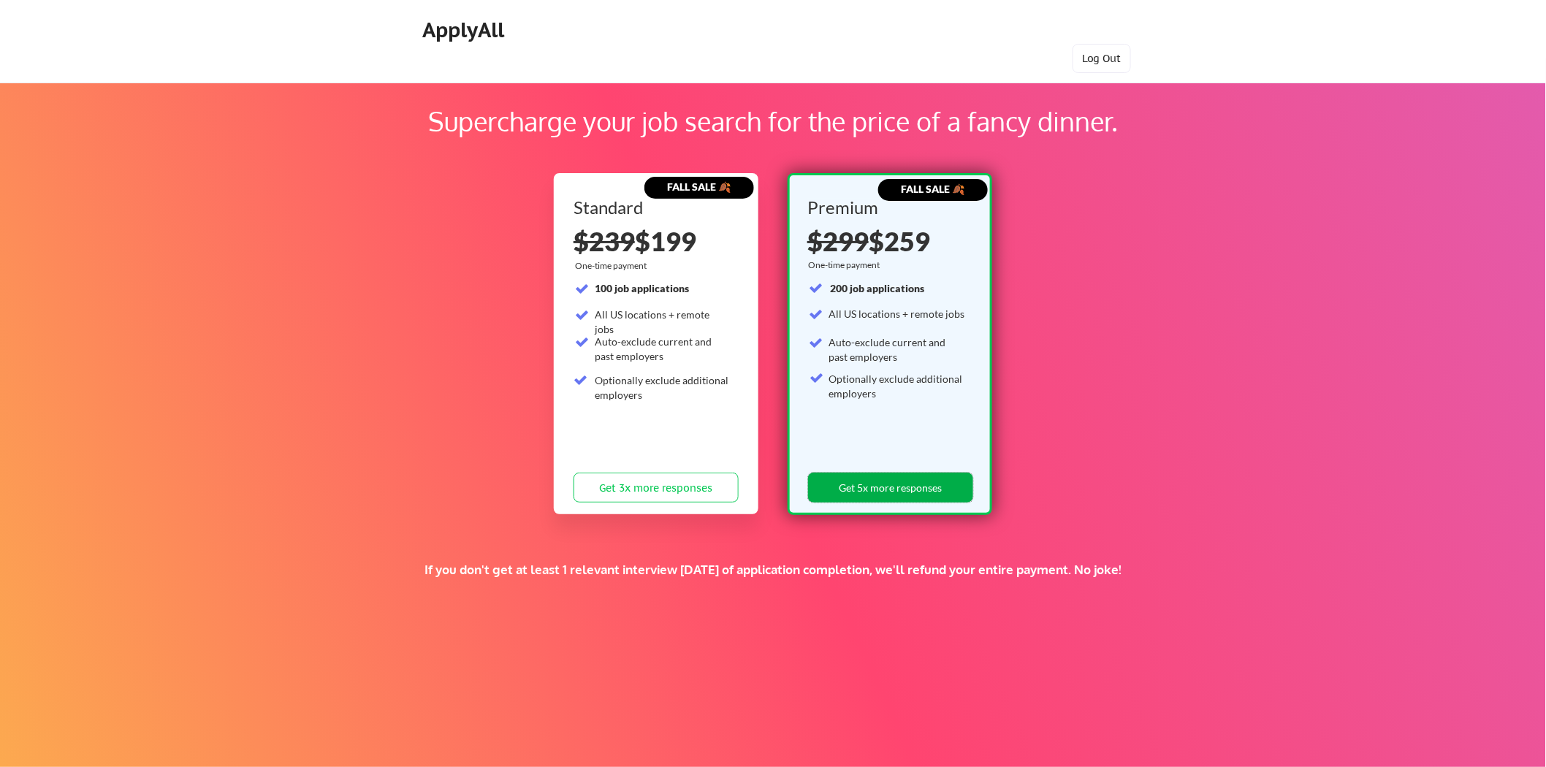
click at [885, 491] on button "Get 5x more responses" at bounding box center [890, 488] width 165 height 30
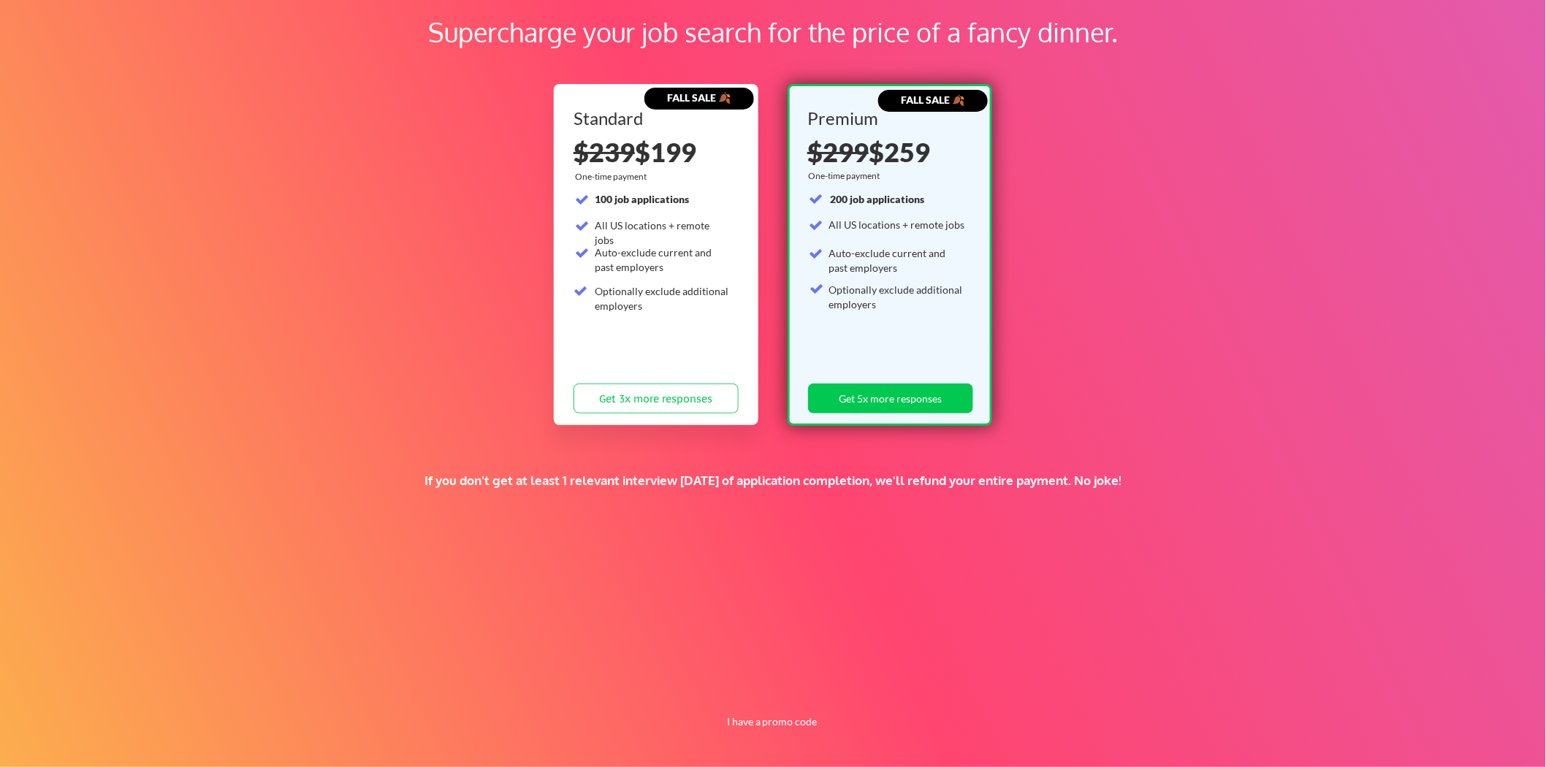
scroll to position [90, 0]
click at [785, 719] on button "I have a promo code" at bounding box center [771, 721] width 107 height 18
click at [764, 684] on input "input" at bounding box center [736, 687] width 135 height 30
type input "WEAPPLY"
click at [860, 688] on button "Submit" at bounding box center [850, 687] width 77 height 30
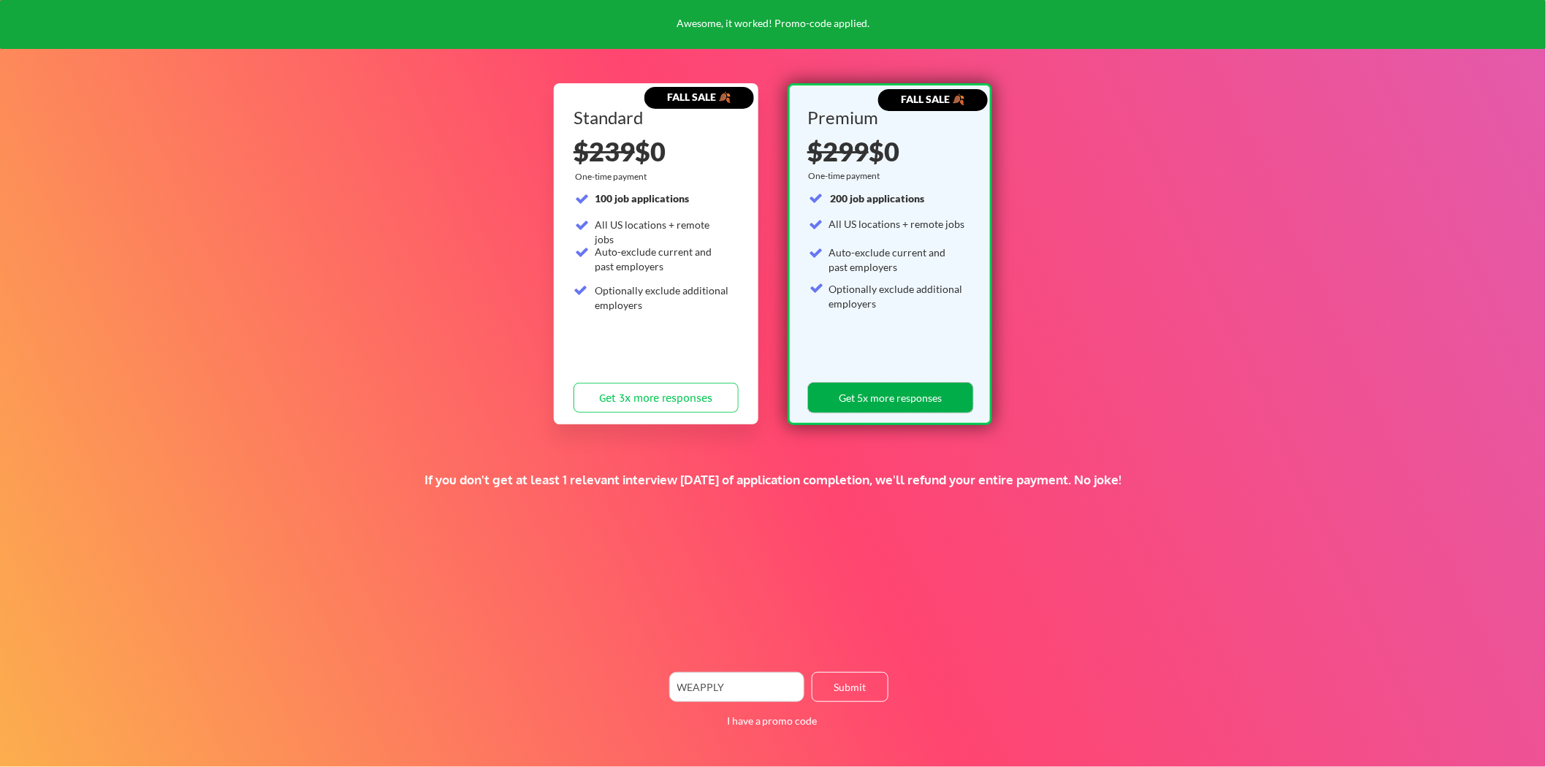
click at [912, 387] on button "Get 5x more responses" at bounding box center [890, 398] width 165 height 30
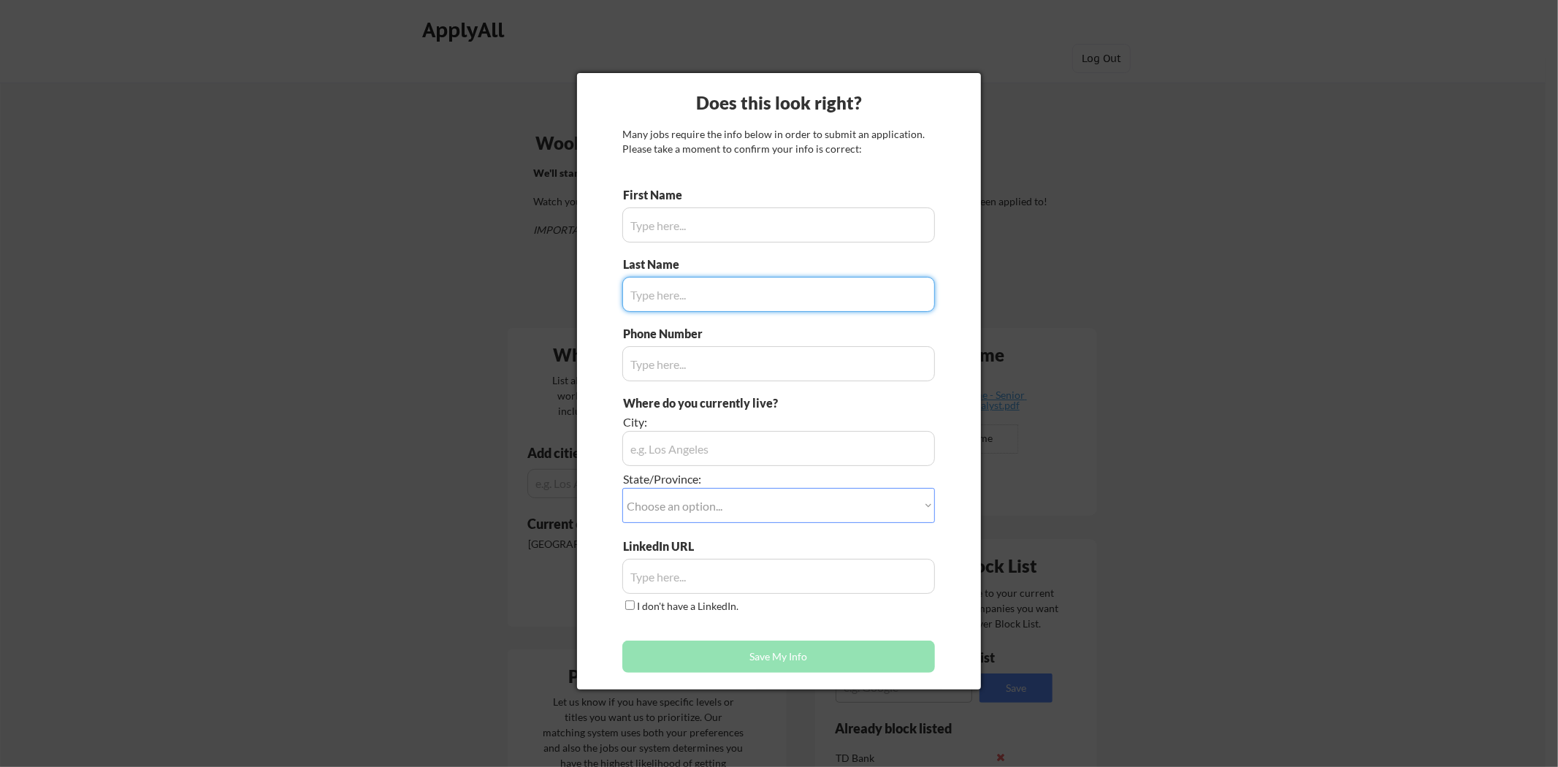
type input "Tendo"
type input "[PHONE_NUMBER]"
type input "[GEOGRAPHIC_DATA], [GEOGRAPHIC_DATA]"
type input "Nkuuhe"
click at [776, 234] on input "input" at bounding box center [778, 224] width 313 height 35
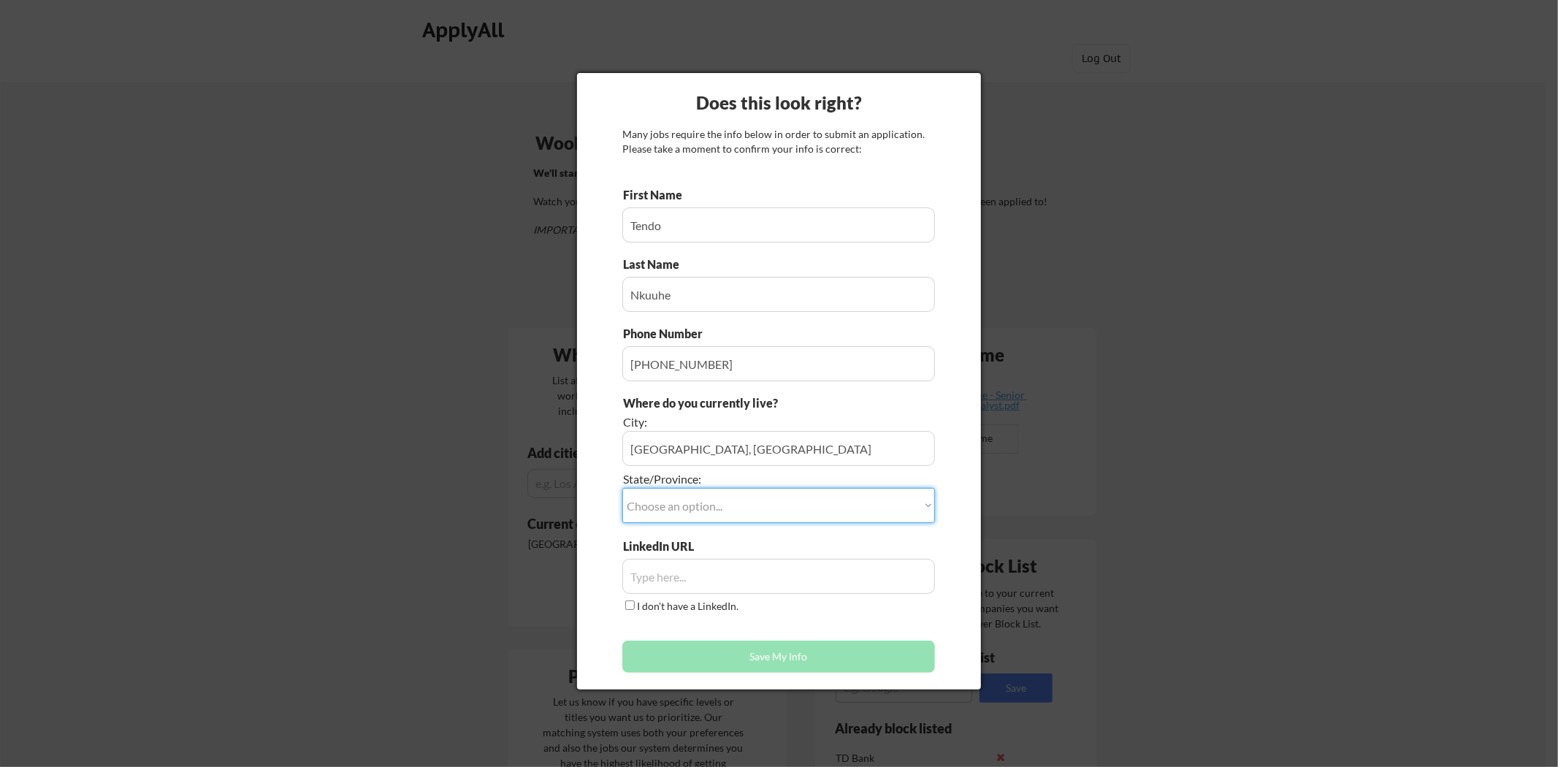
click at [719, 500] on select "Choose an option... Other/Not Applicable [US_STATE] [US_STATE] [GEOGRAPHIC_DATA…" at bounding box center [778, 505] width 313 height 35
select select ""[GEOGRAPHIC_DATA]""
click at [622, 488] on select "Choose an option... Other/Not Applicable [US_STATE] [US_STATE] [GEOGRAPHIC_DATA…" at bounding box center [778, 505] width 313 height 35
click at [704, 449] on input "input" at bounding box center [778, 448] width 313 height 35
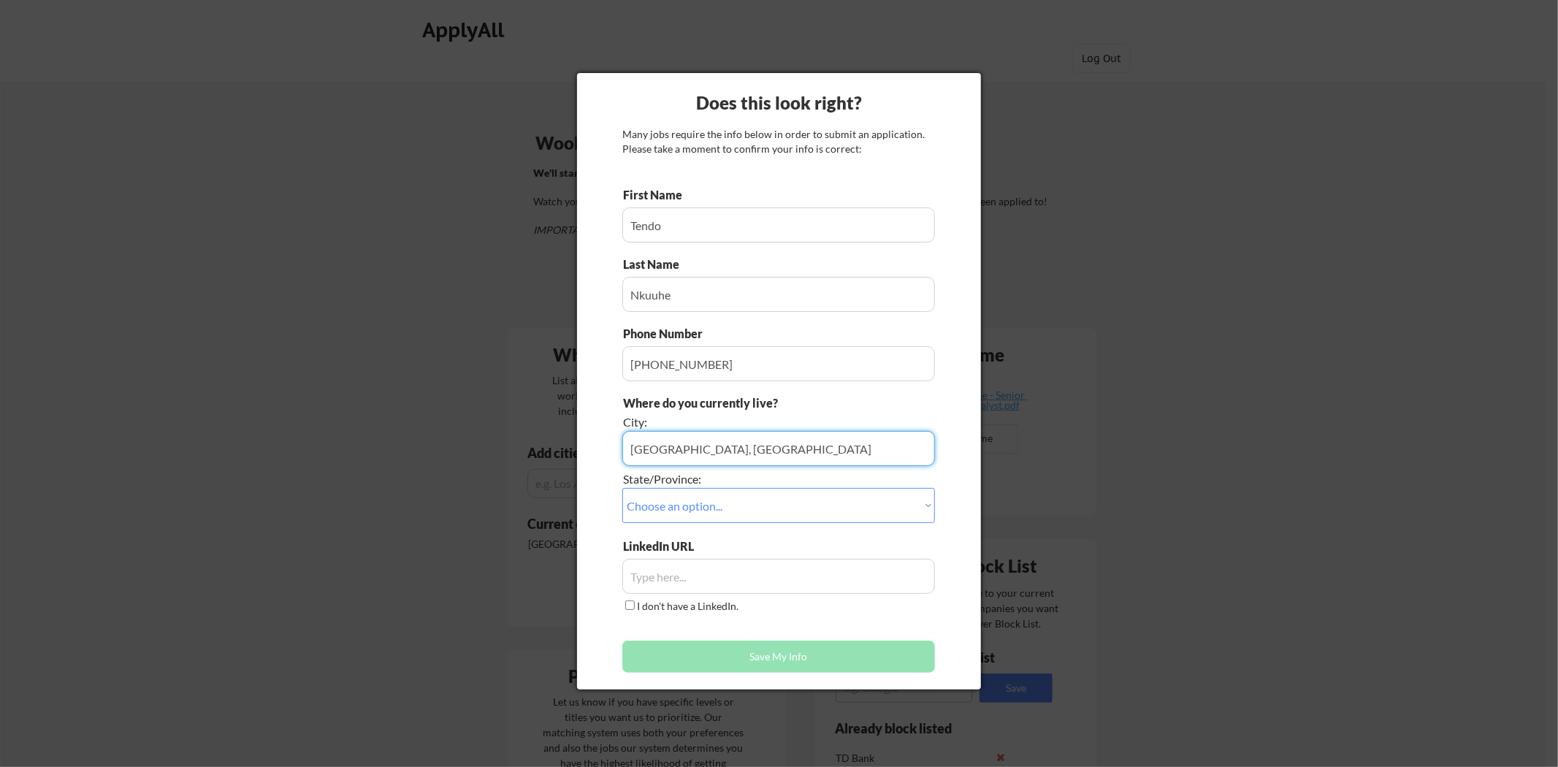
drag, startPoint x: 667, startPoint y: 454, endPoint x: 733, endPoint y: 454, distance: 66.5
click at [733, 454] on input "input" at bounding box center [778, 448] width 313 height 35
type input "[GEOGRAPHIC_DATA]"
click at [751, 566] on input "input" at bounding box center [778, 576] width 313 height 35
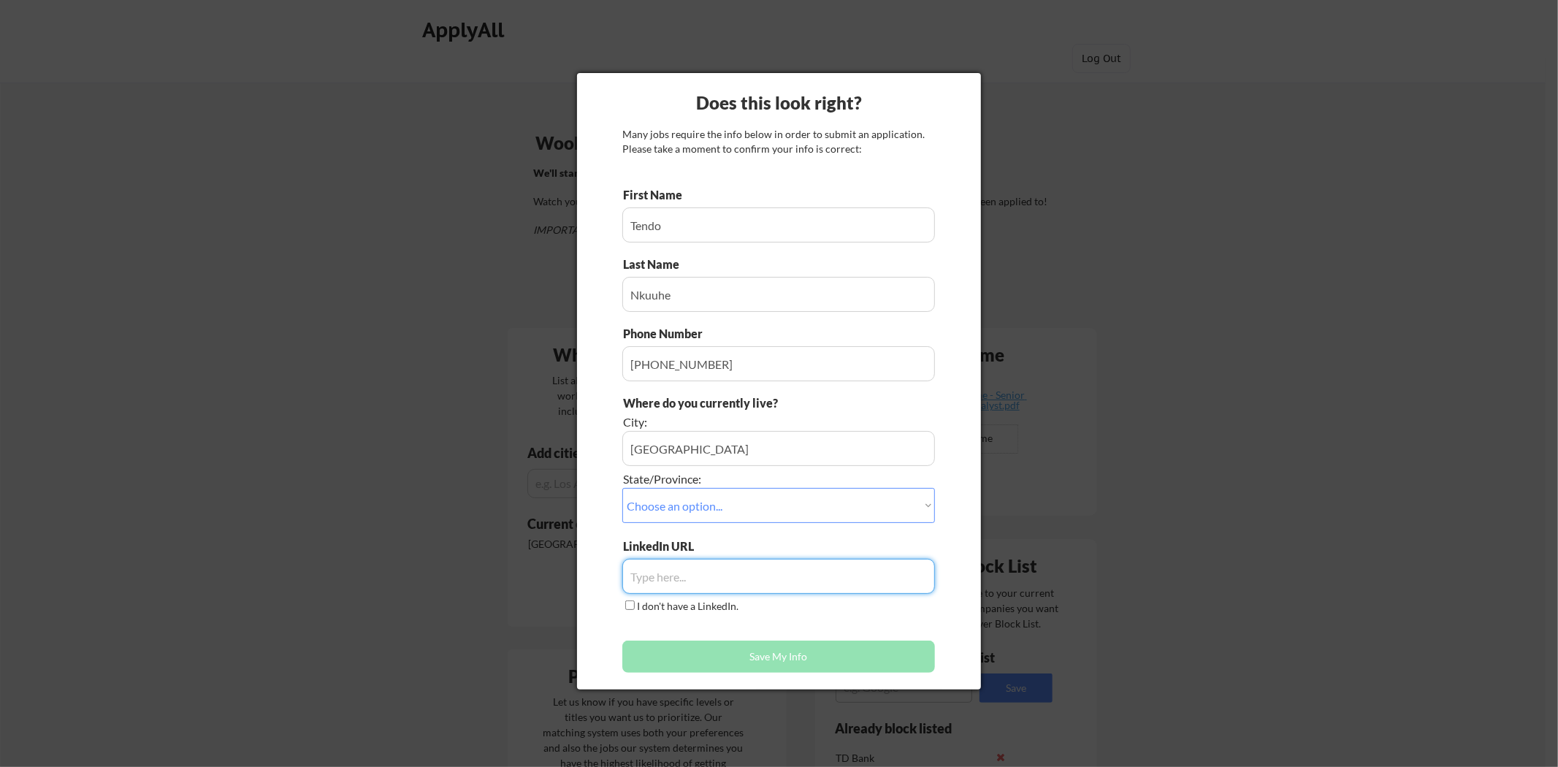
paste input "[URL][DOMAIN_NAME]"
type input "[URL][DOMAIN_NAME]"
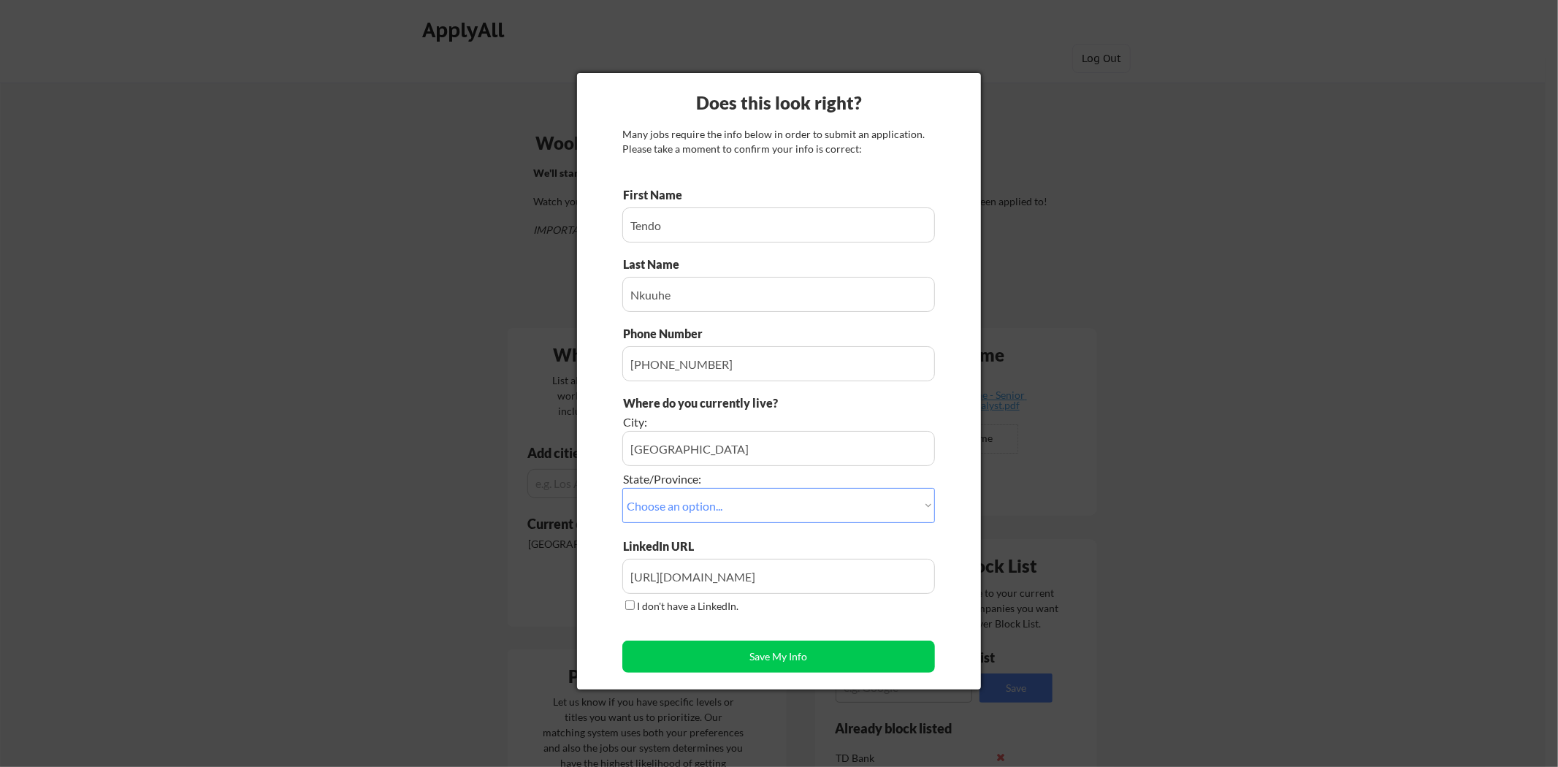
click at [792, 617] on div "First Name Last Name Phone Number Where do you currently live? City: State/Prov…" at bounding box center [778, 433] width 313 height 493
click at [783, 654] on button "Save My Info" at bounding box center [778, 657] width 313 height 32
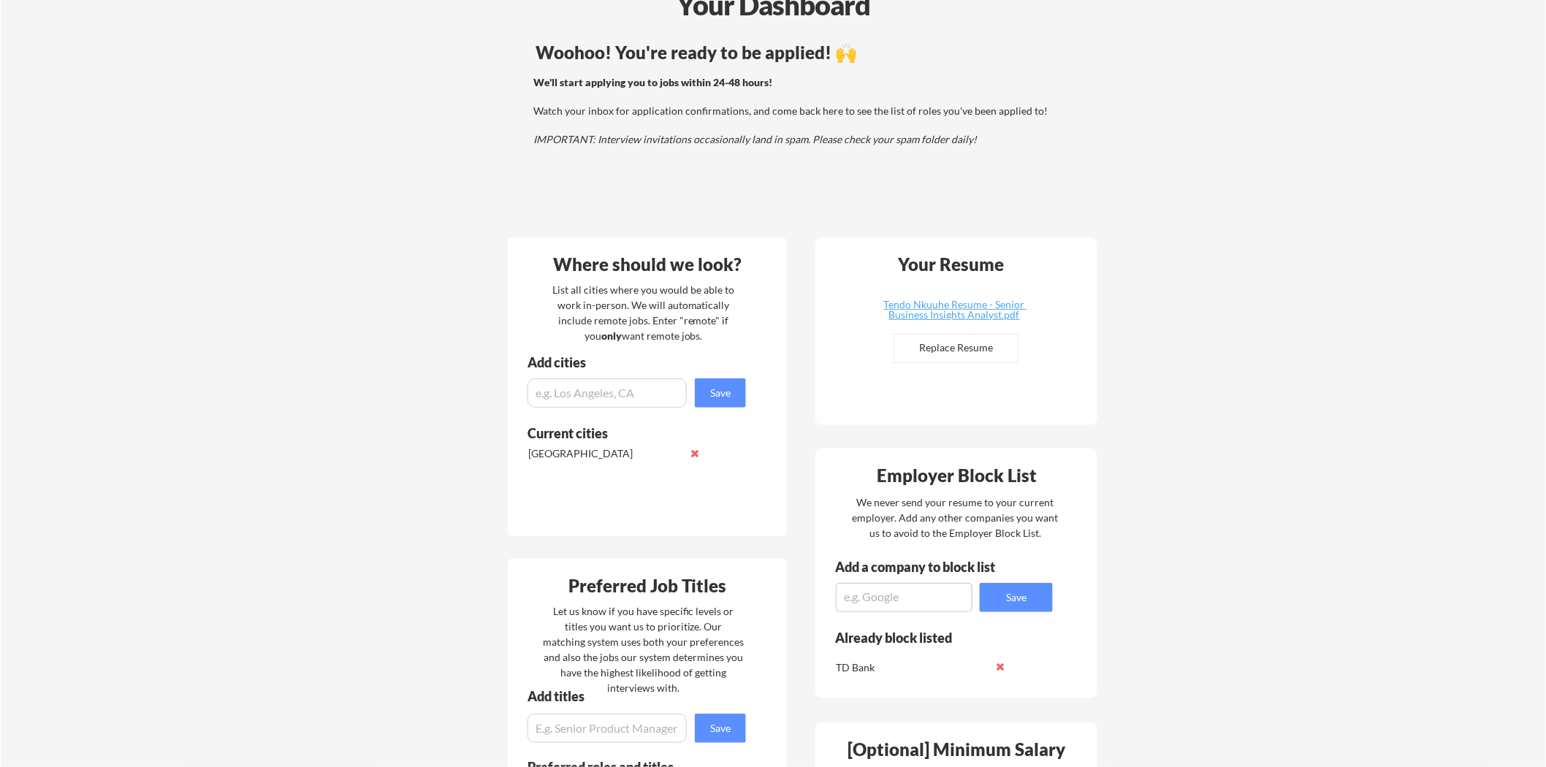
scroll to position [81, 0]
